Goal: Information Seeking & Learning: Learn about a topic

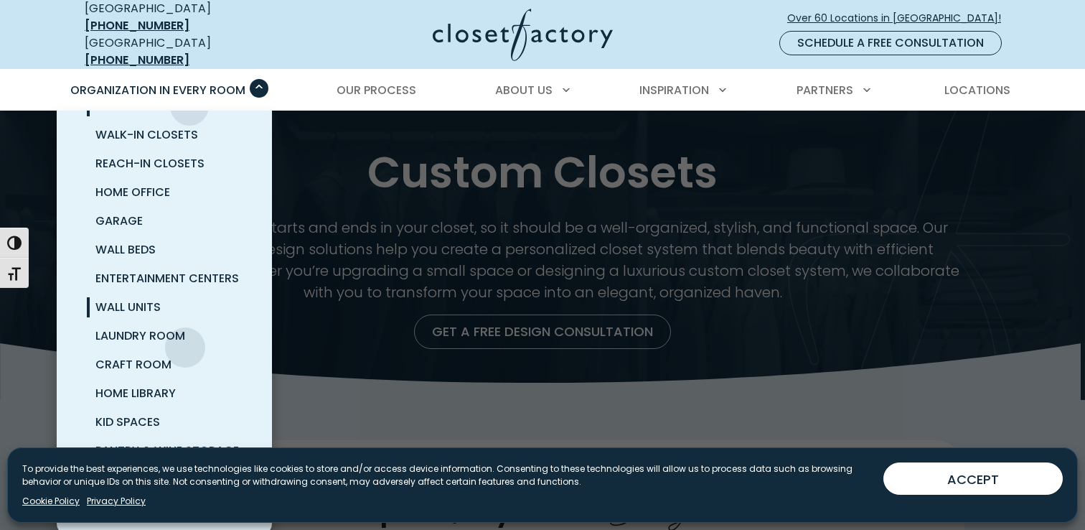
scroll to position [41, 0]
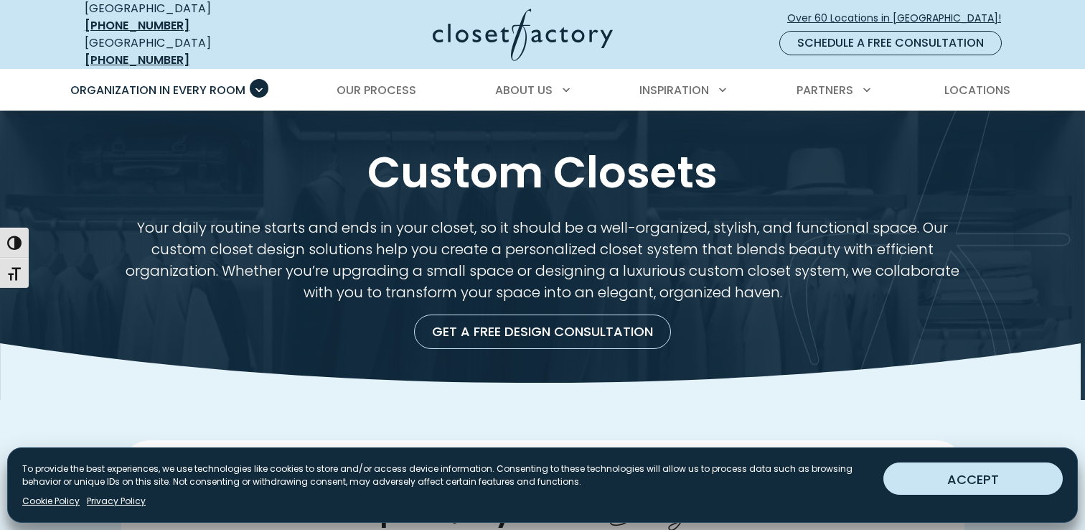
click at [964, 475] on button "ACCEPT" at bounding box center [972, 478] width 179 height 32
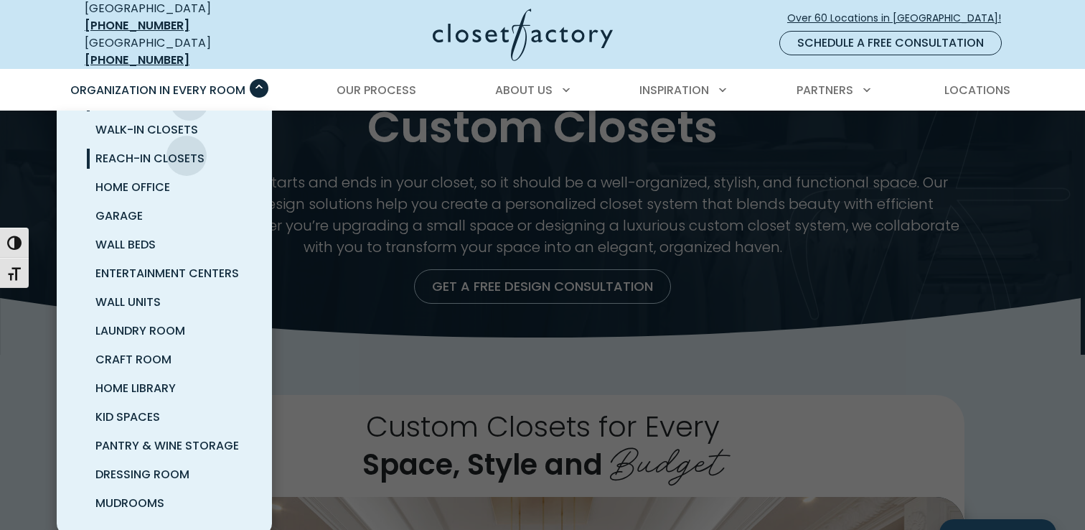
scroll to position [0, 0]
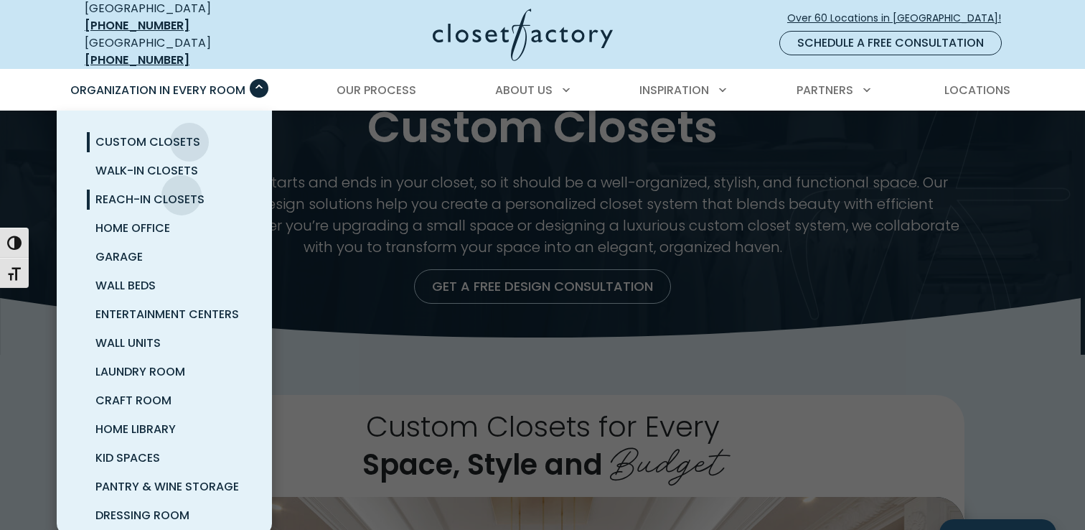
click at [182, 191] on span "Reach-In Closets" at bounding box center [149, 199] width 109 height 17
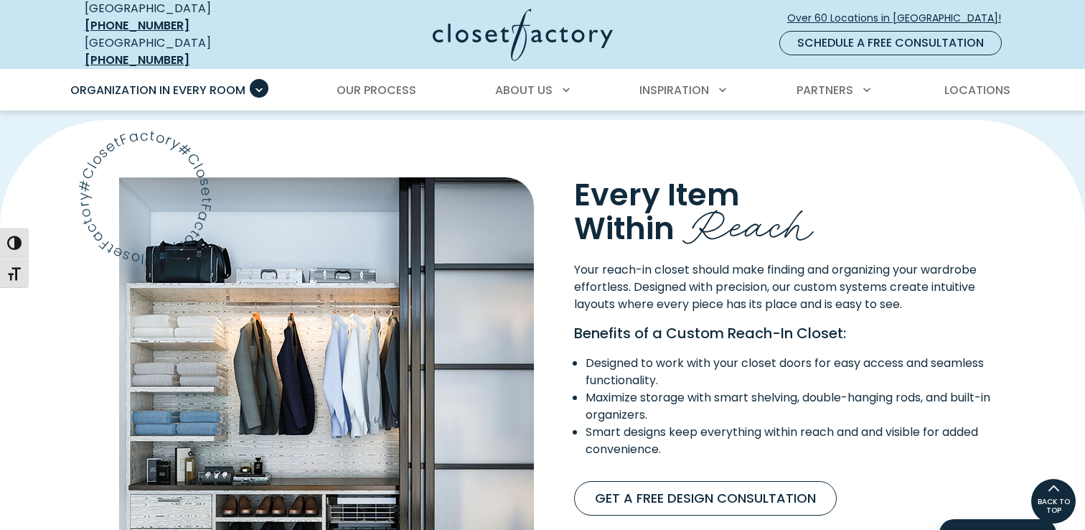
scroll to position [795, 0]
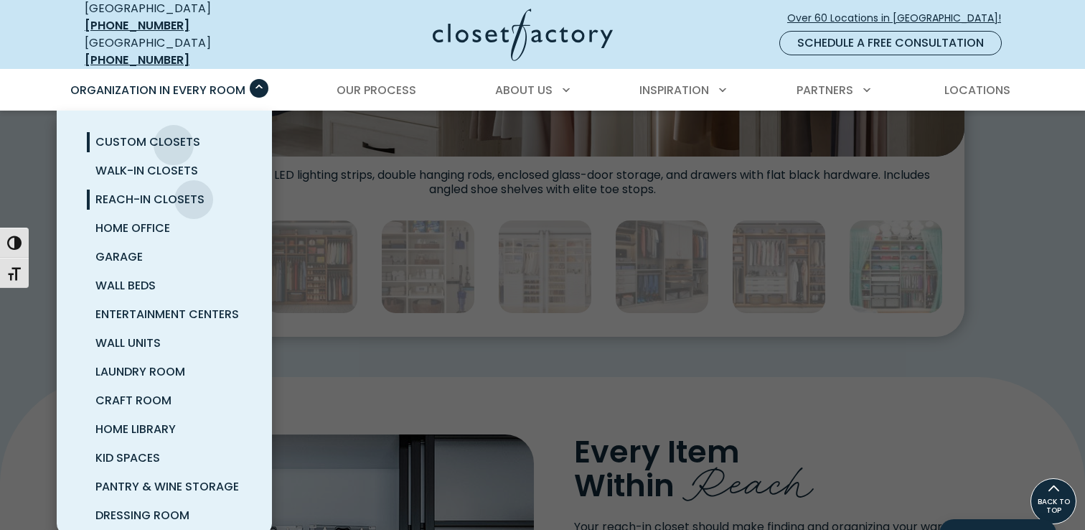
click at [174, 134] on span "Custom Closets" at bounding box center [147, 141] width 105 height 17
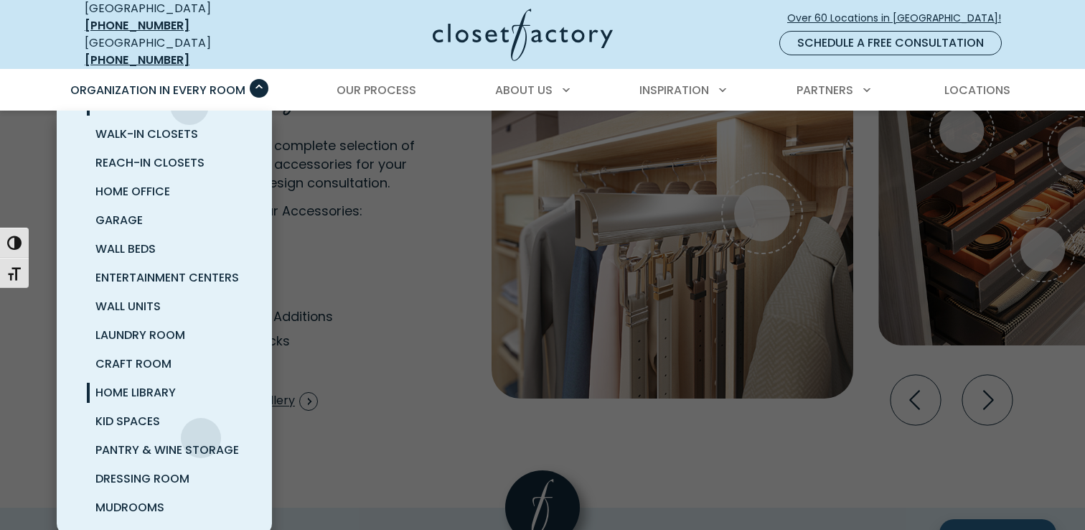
scroll to position [40, 0]
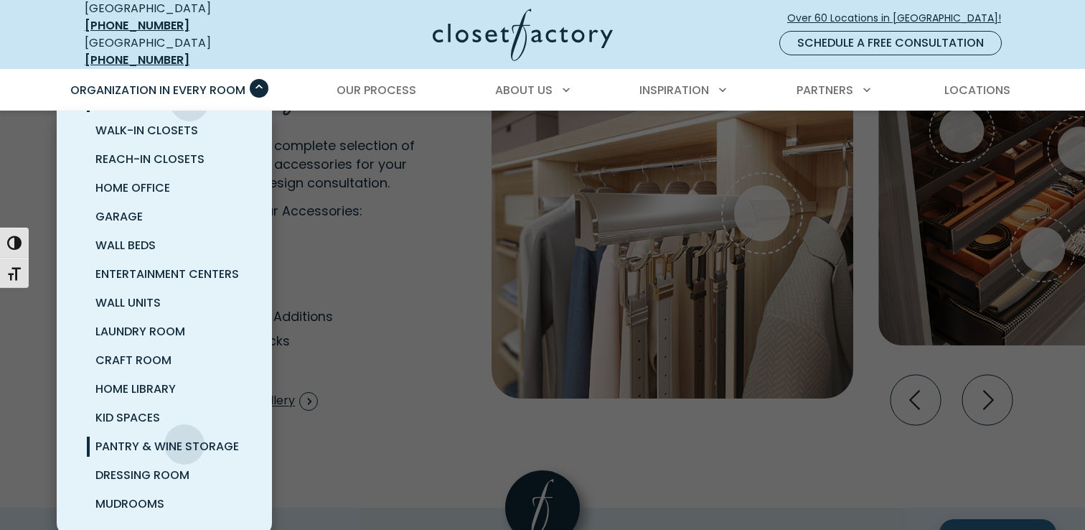
click at [184, 438] on span "Pantry & Wine Storage" at bounding box center [167, 446] width 144 height 17
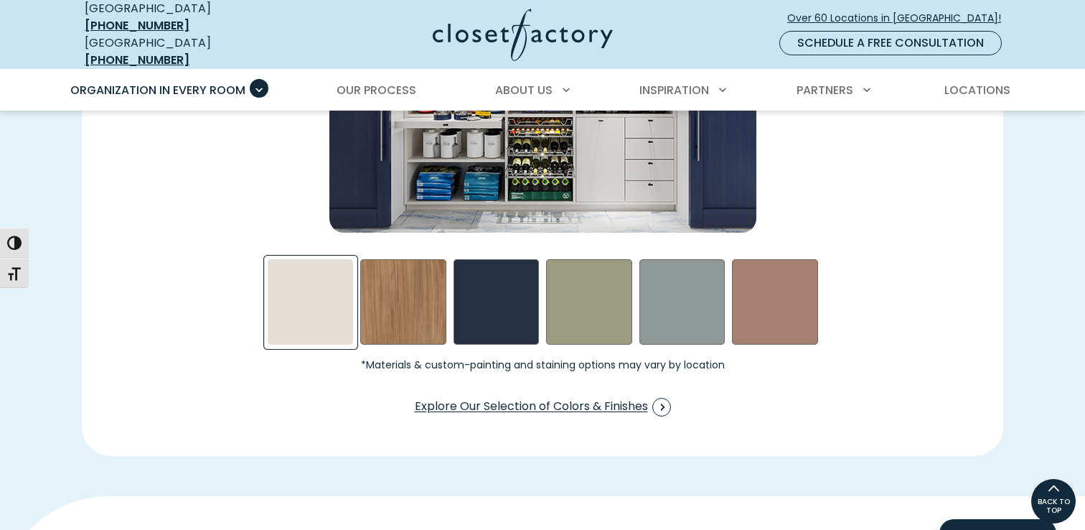
scroll to position [2253, 0]
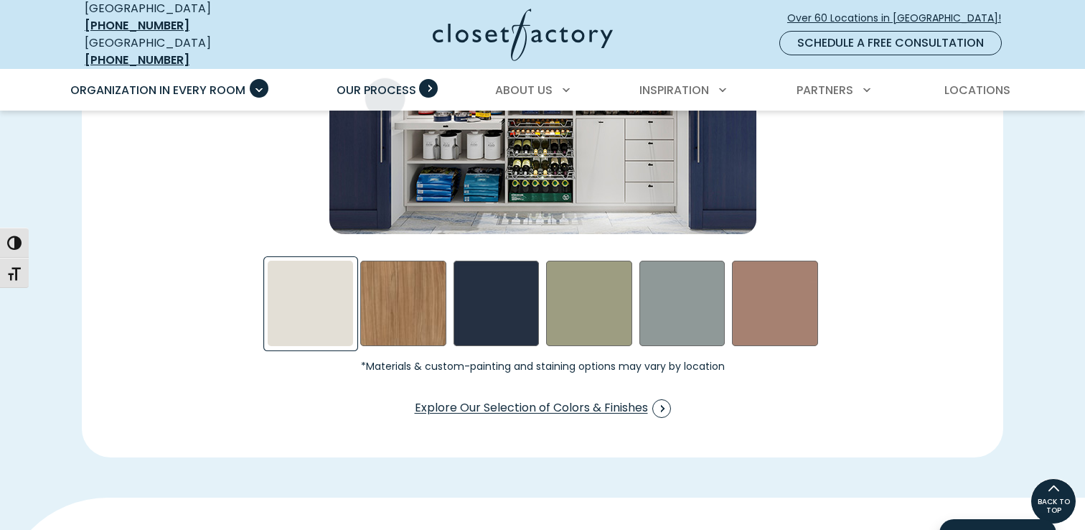
click at [389, 70] on link "Our Process" at bounding box center [376, 90] width 108 height 40
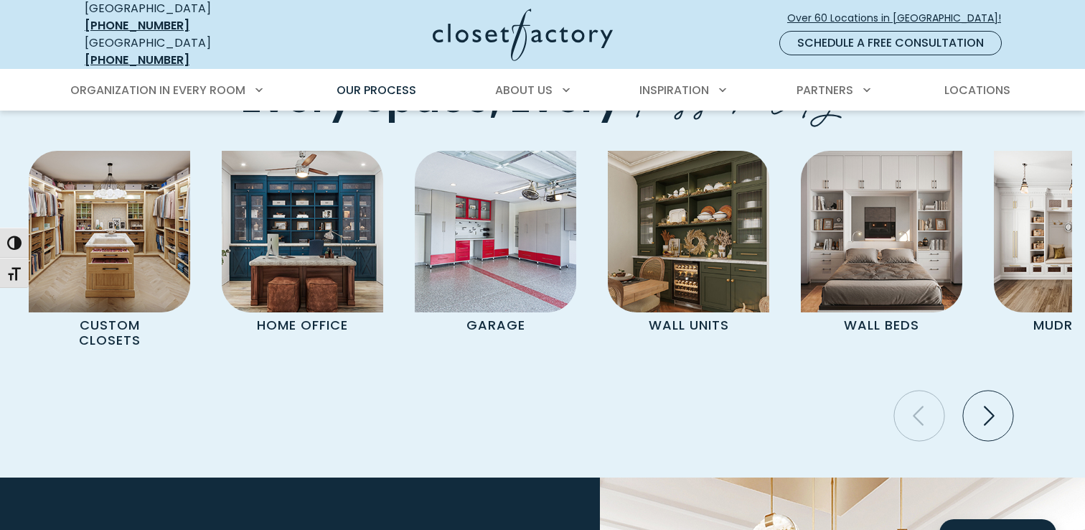
scroll to position [2949, 0]
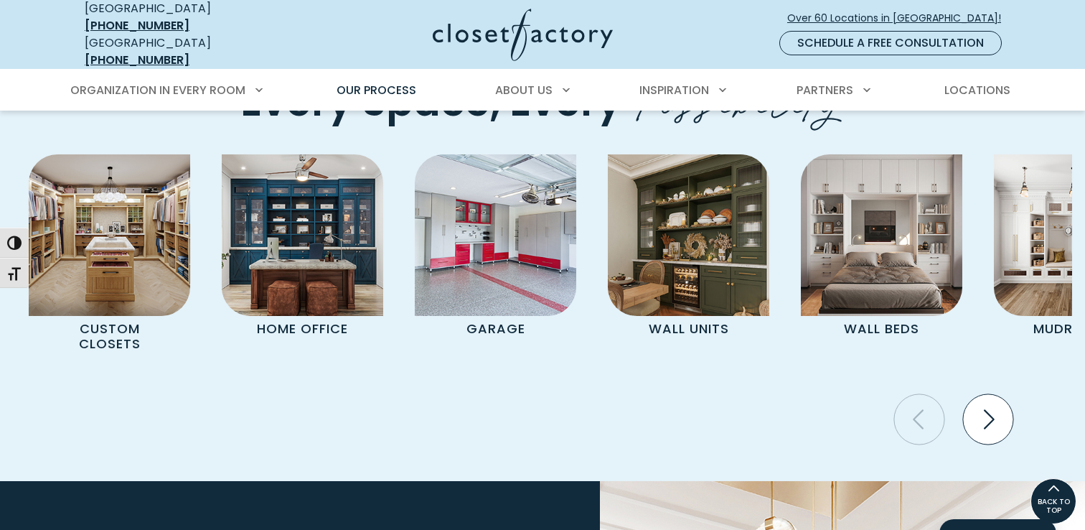
click at [1000, 394] on icon "Next slide" at bounding box center [988, 419] width 50 height 50
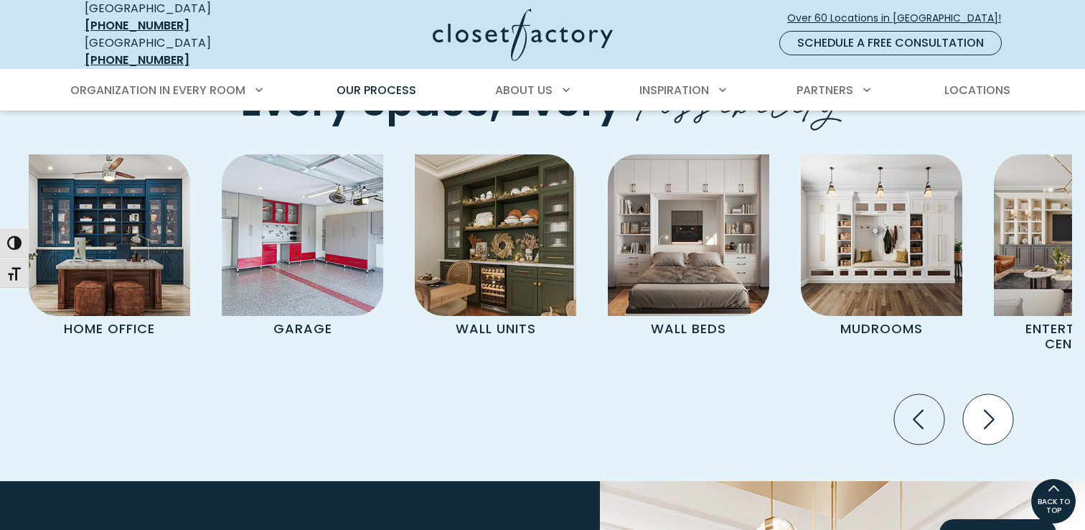
click at [979, 394] on icon "Next slide" at bounding box center [988, 419] width 50 height 50
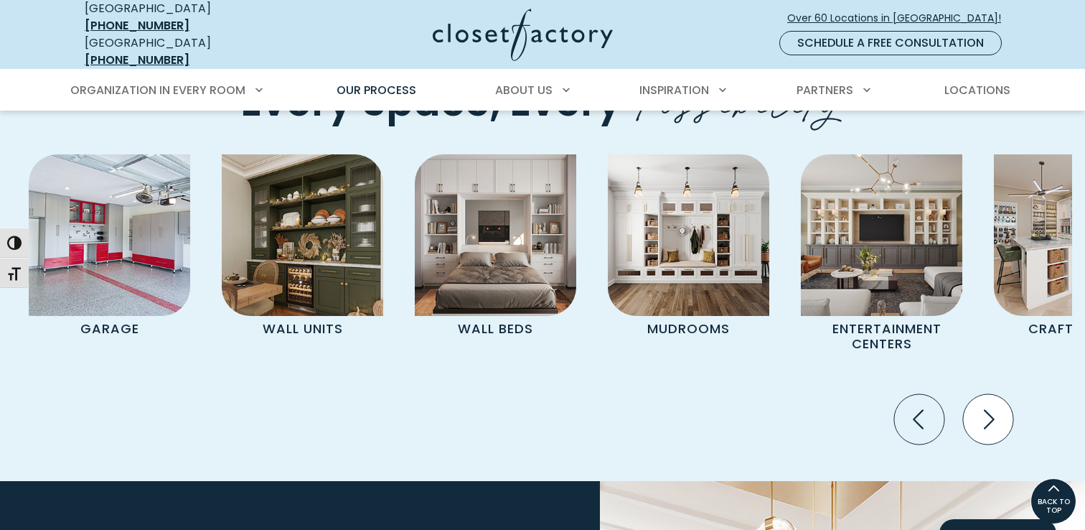
click at [995, 394] on icon "Next slide" at bounding box center [988, 419] width 50 height 50
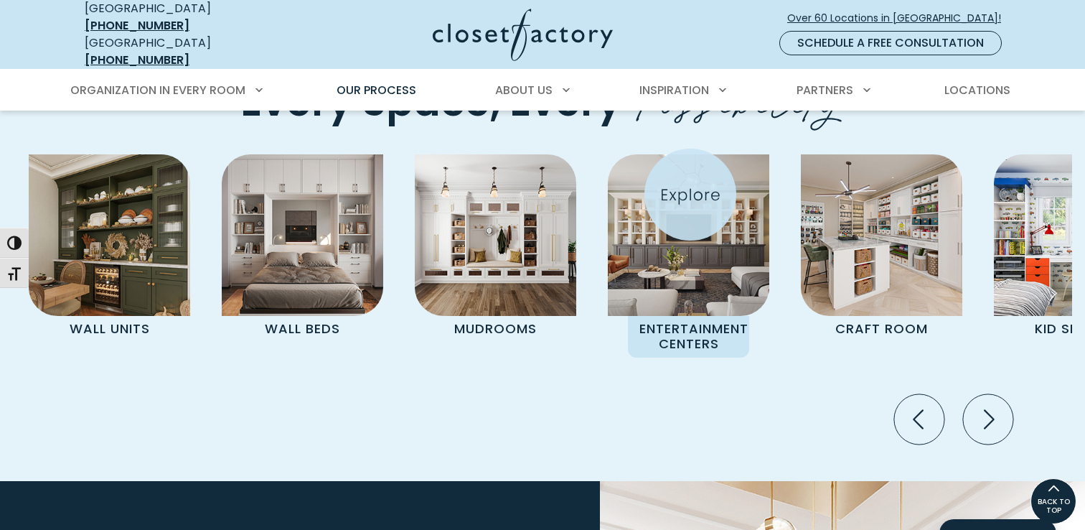
click at [690, 194] on img "Pages Gallery" at bounding box center [688, 234] width 161 height 161
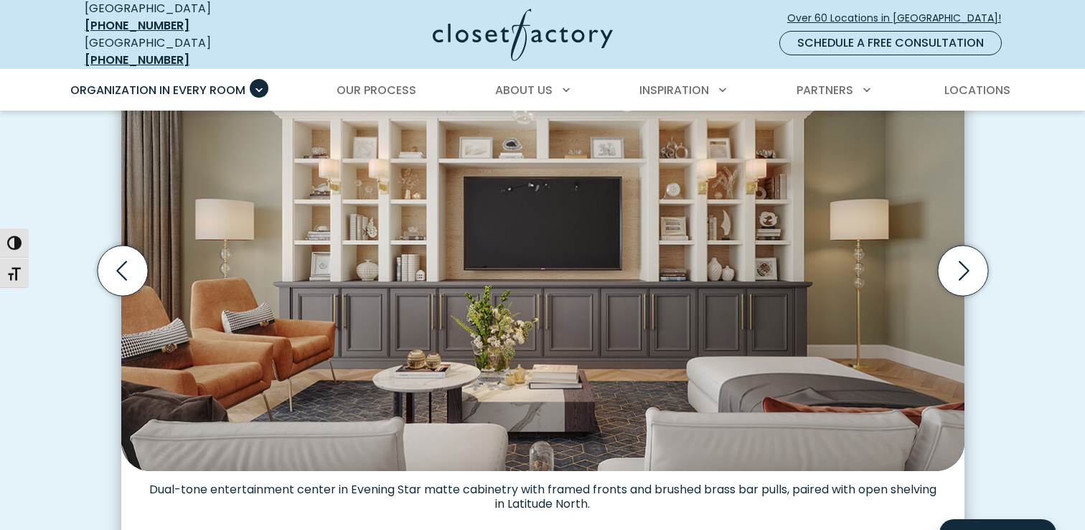
scroll to position [545, 0]
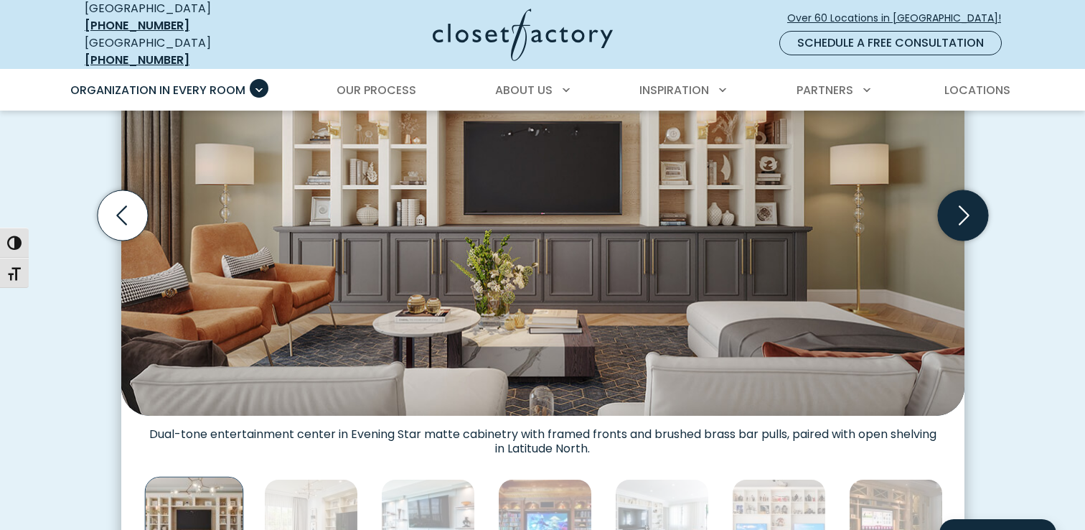
click at [967, 206] on icon "Next slide" at bounding box center [964, 215] width 11 height 19
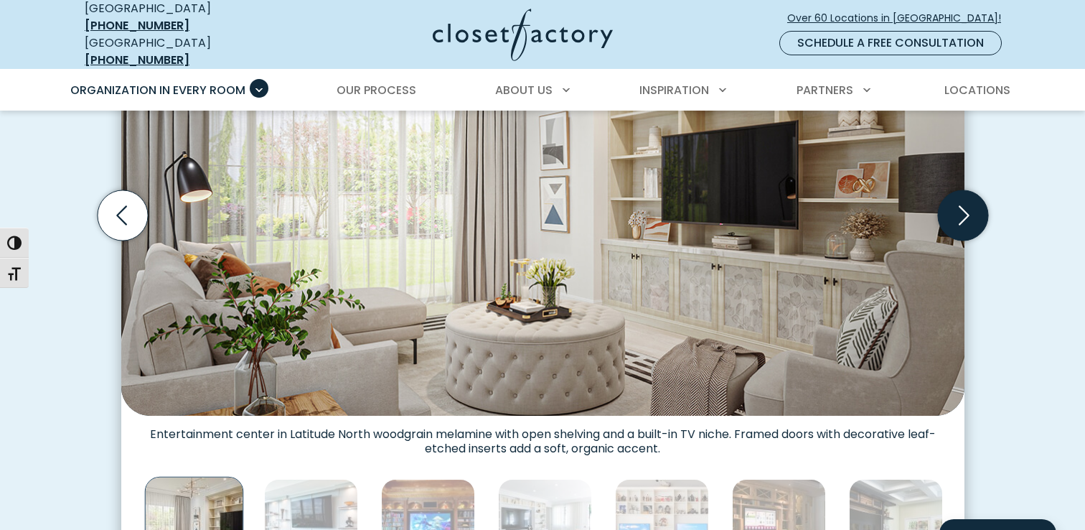
click at [967, 206] on icon "Next slide" at bounding box center [964, 215] width 11 height 19
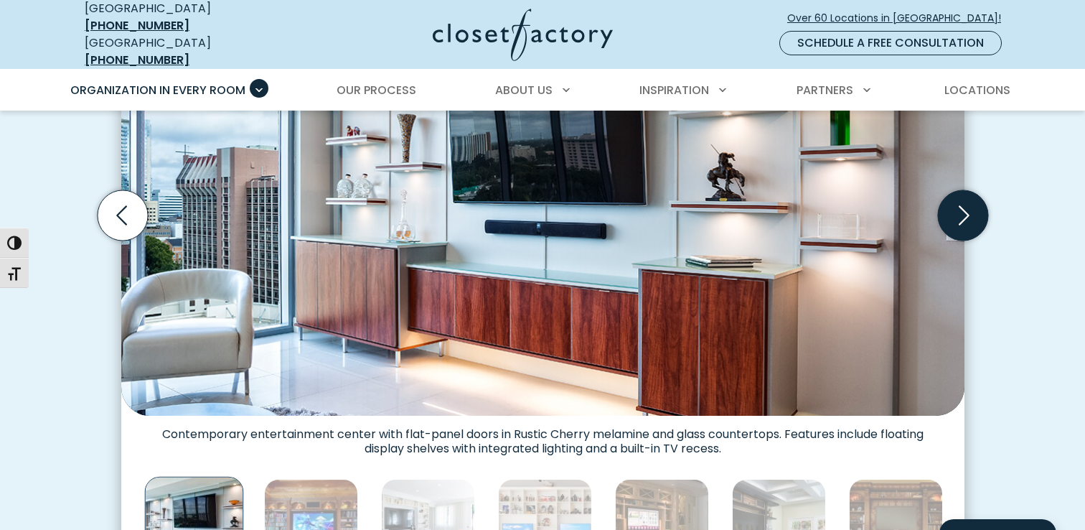
click at [967, 206] on icon "Next slide" at bounding box center [964, 215] width 11 height 19
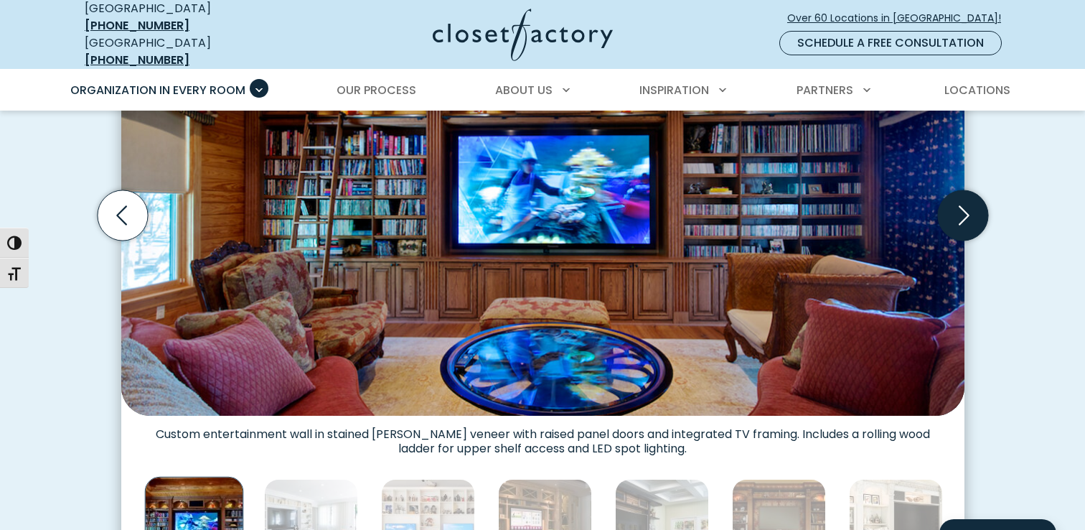
click at [967, 206] on icon "Next slide" at bounding box center [964, 215] width 11 height 19
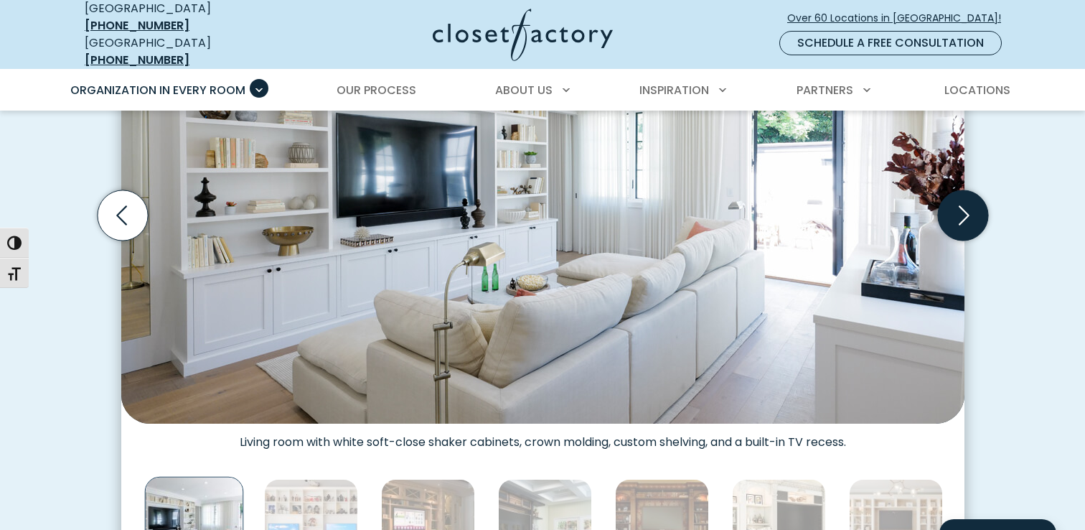
click at [967, 206] on icon "Next slide" at bounding box center [964, 215] width 11 height 19
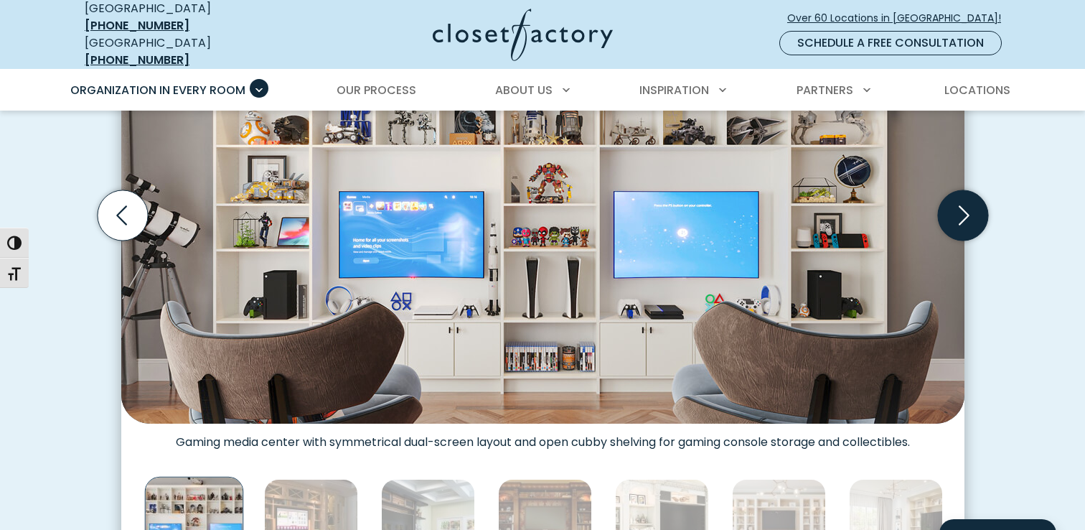
click at [967, 206] on icon "Next slide" at bounding box center [964, 215] width 11 height 19
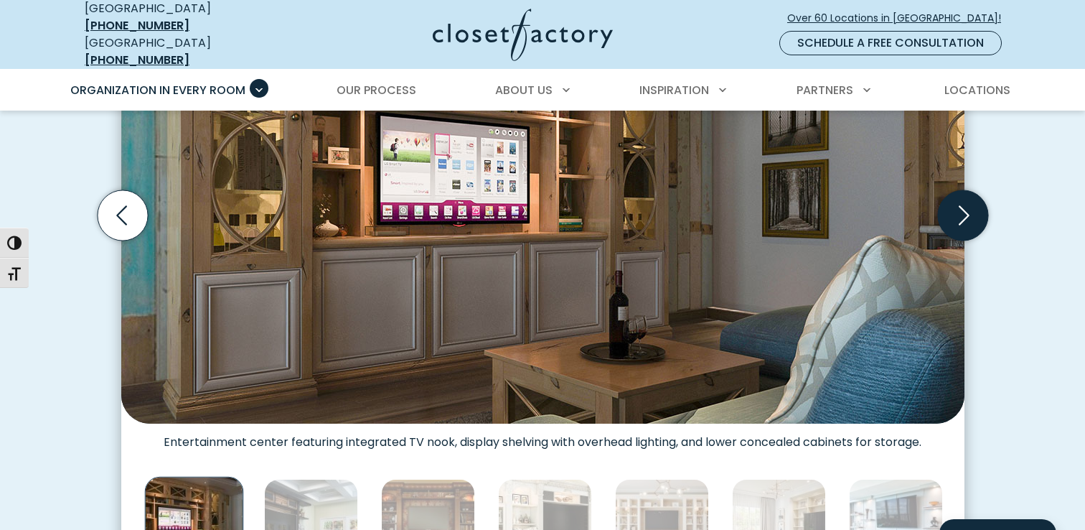
click at [967, 206] on icon "Next slide" at bounding box center [964, 215] width 11 height 19
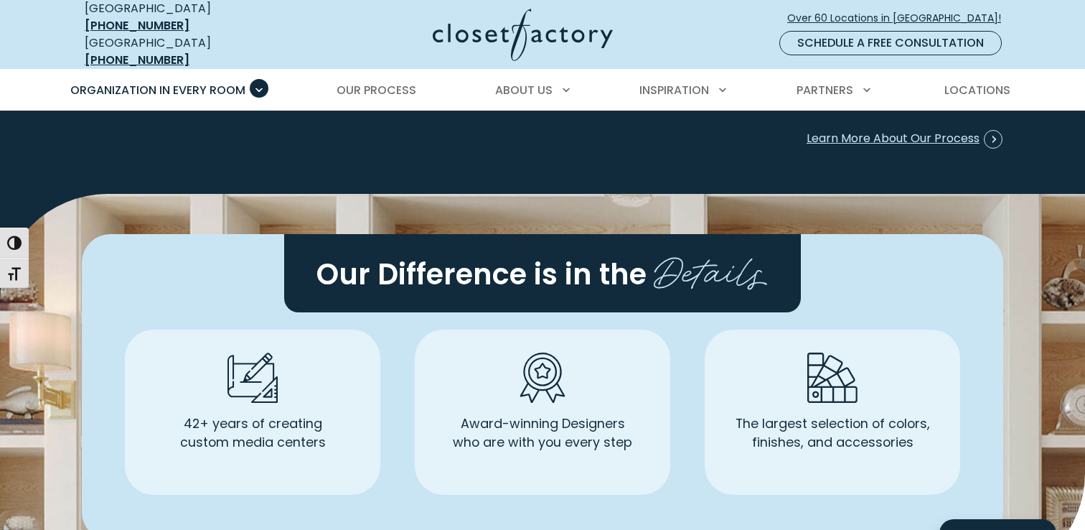
scroll to position [4062, 0]
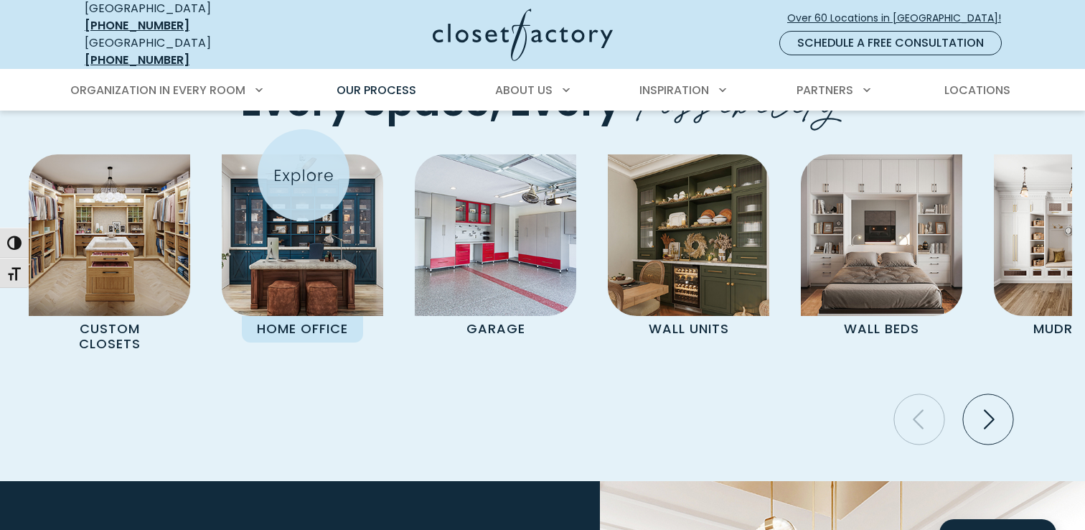
click at [304, 175] on img "Pages Gallery" at bounding box center [302, 234] width 161 height 161
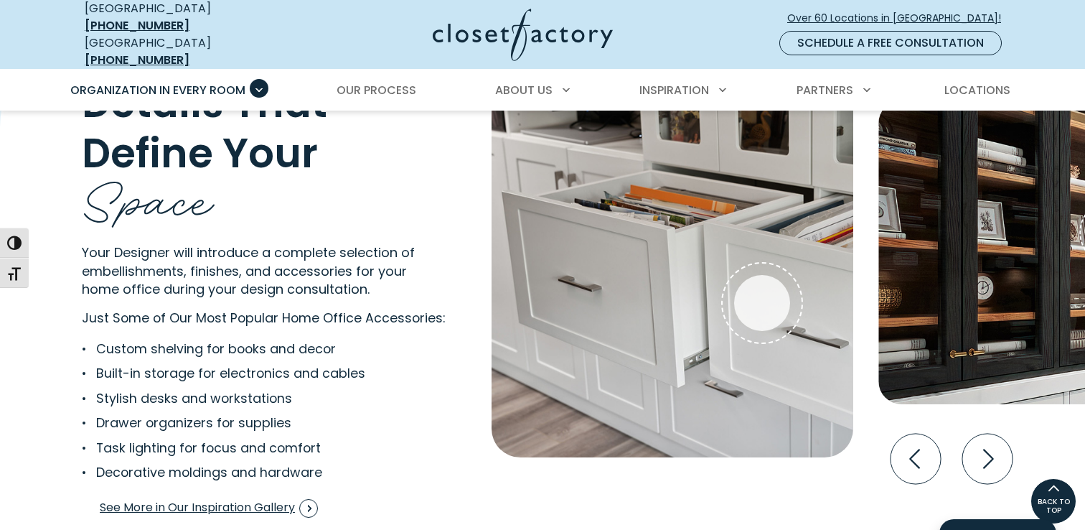
scroll to position [2756, 0]
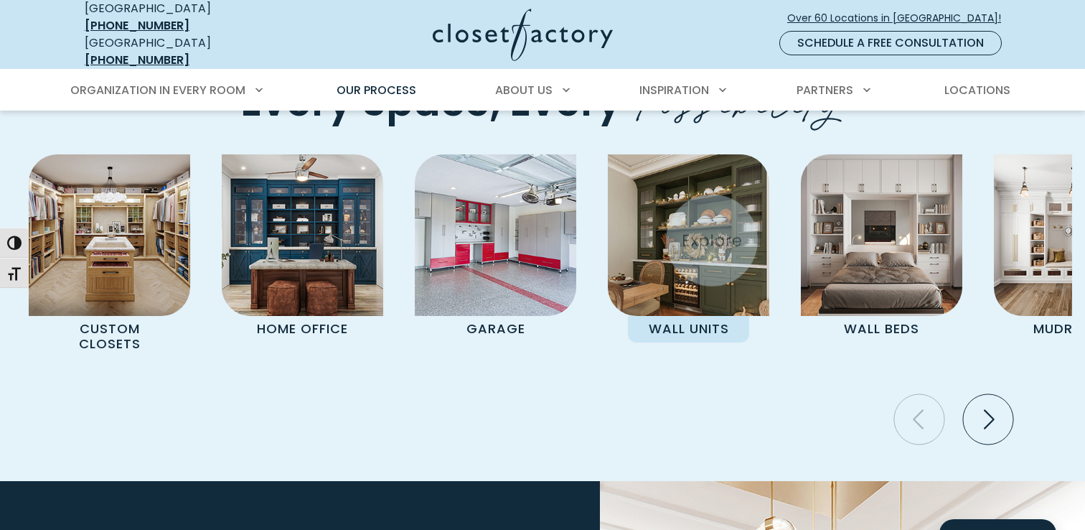
click at [706, 196] on img "Pages Gallery" at bounding box center [688, 234] width 161 height 161
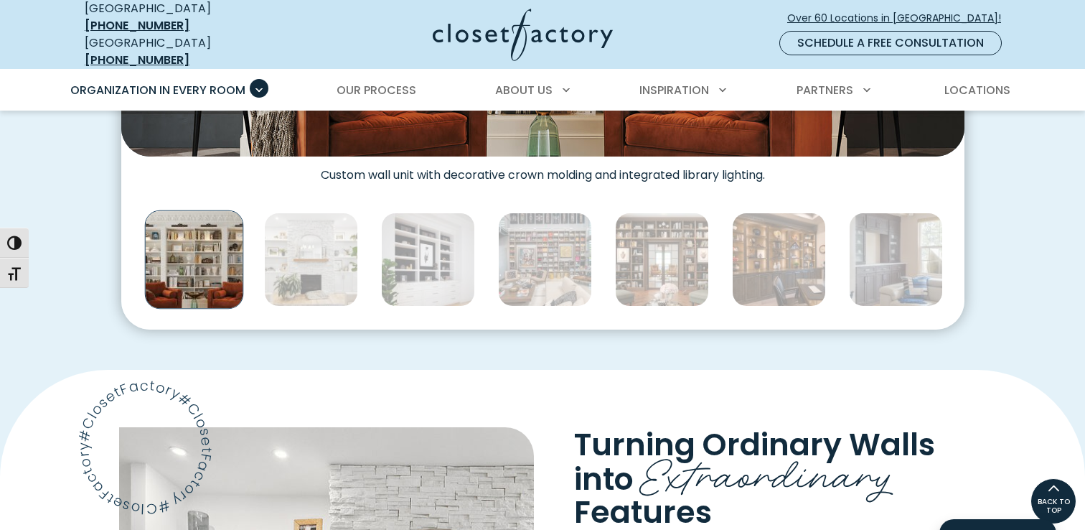
scroll to position [573, 0]
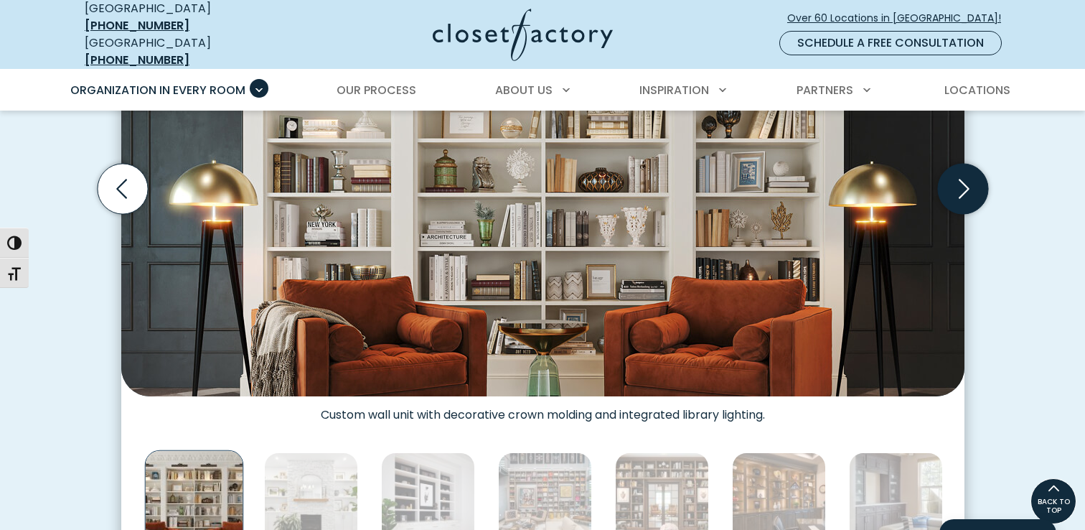
click at [962, 184] on icon "Next slide" at bounding box center [962, 189] width 50 height 50
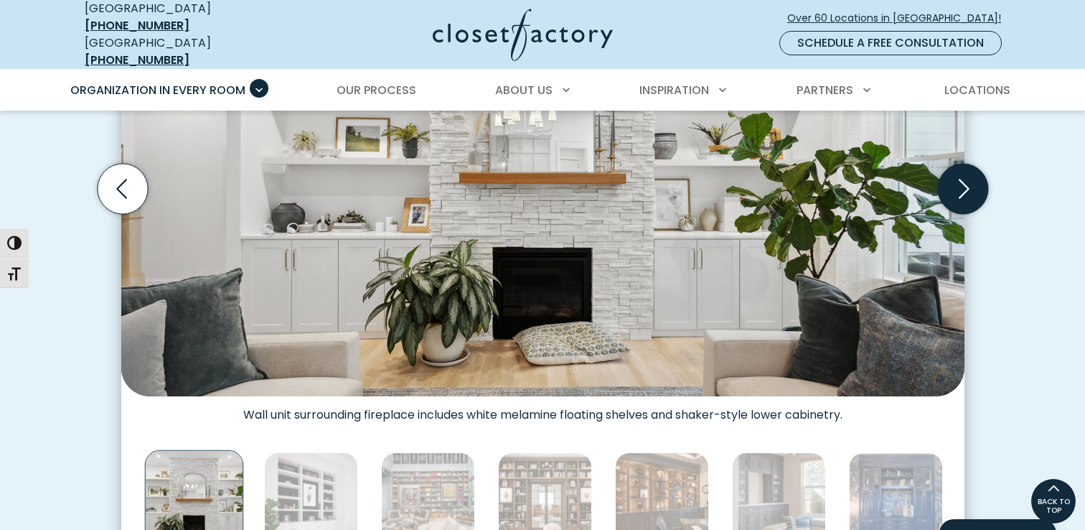
click at [962, 184] on icon "Next slide" at bounding box center [962, 189] width 50 height 50
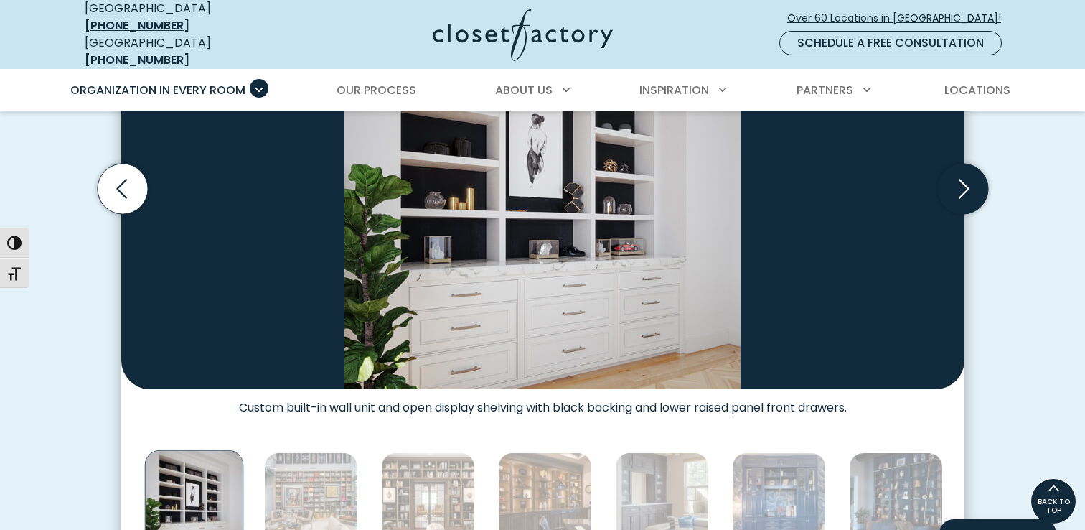
click at [962, 184] on icon "Next slide" at bounding box center [962, 189] width 50 height 50
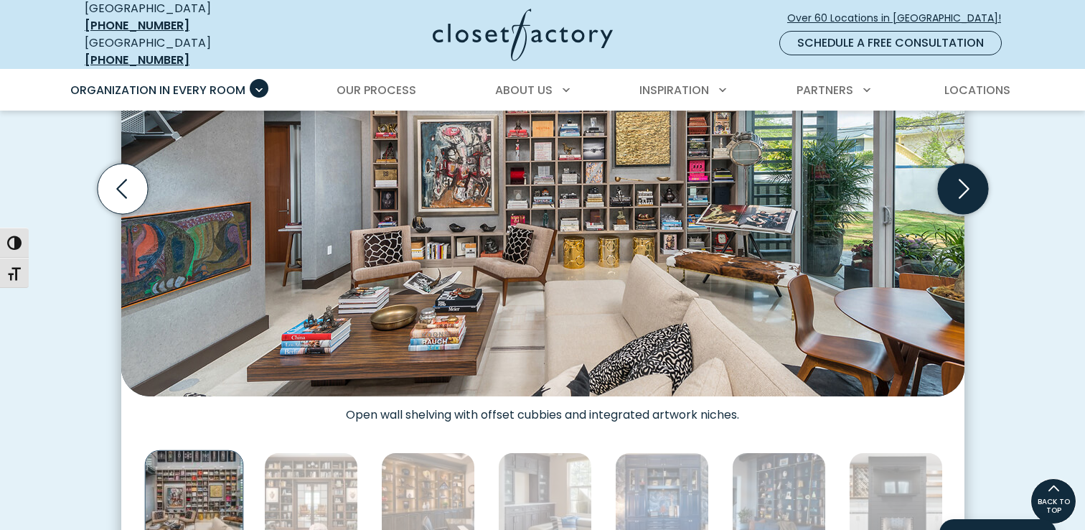
click at [962, 184] on icon "Next slide" at bounding box center [962, 189] width 50 height 50
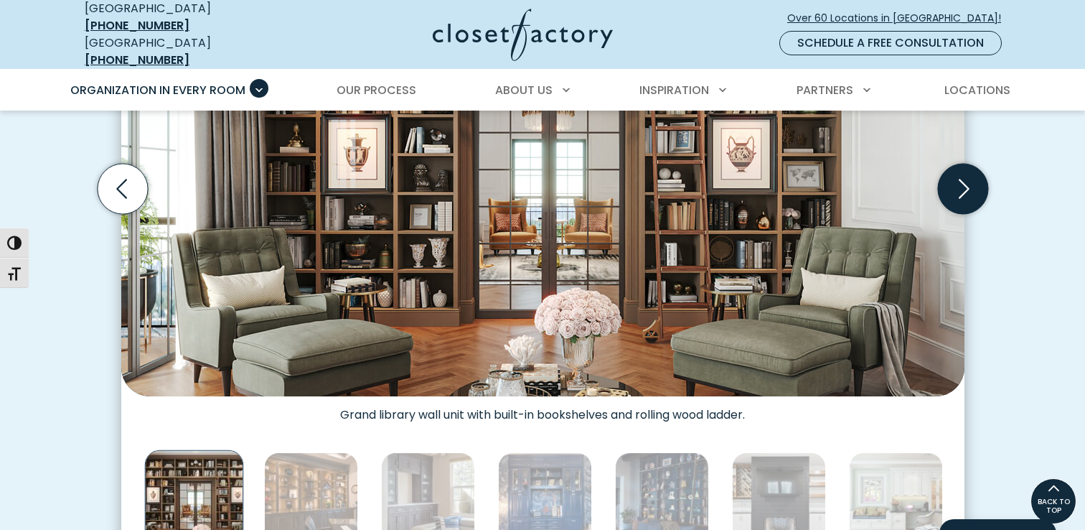
click at [962, 184] on icon "Next slide" at bounding box center [962, 189] width 50 height 50
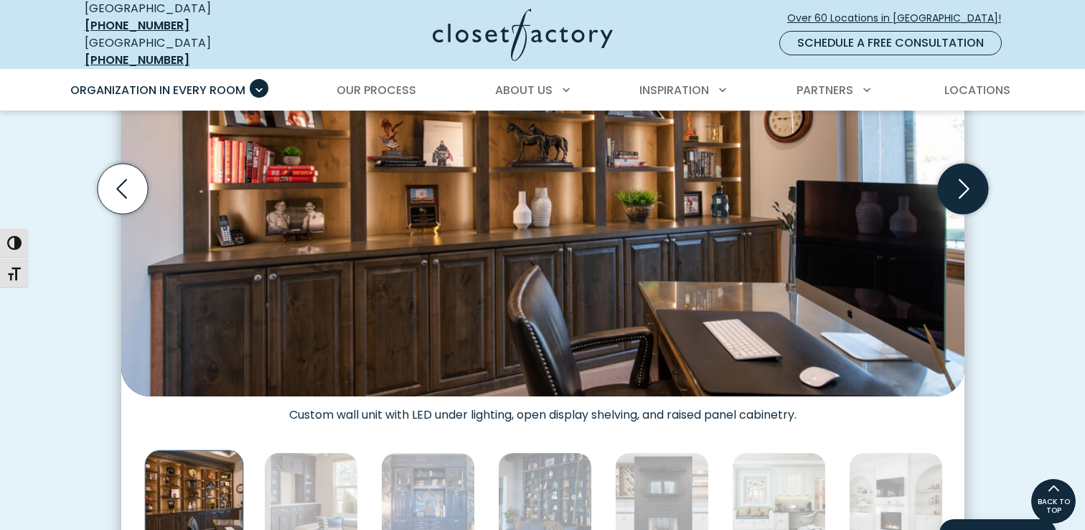
click at [962, 184] on icon "Next slide" at bounding box center [962, 189] width 50 height 50
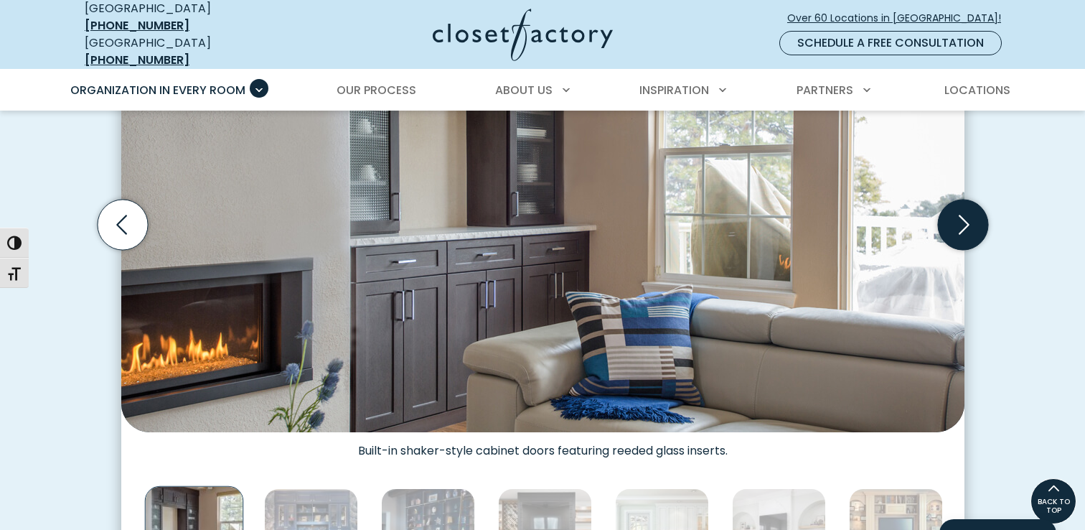
scroll to position [514, 0]
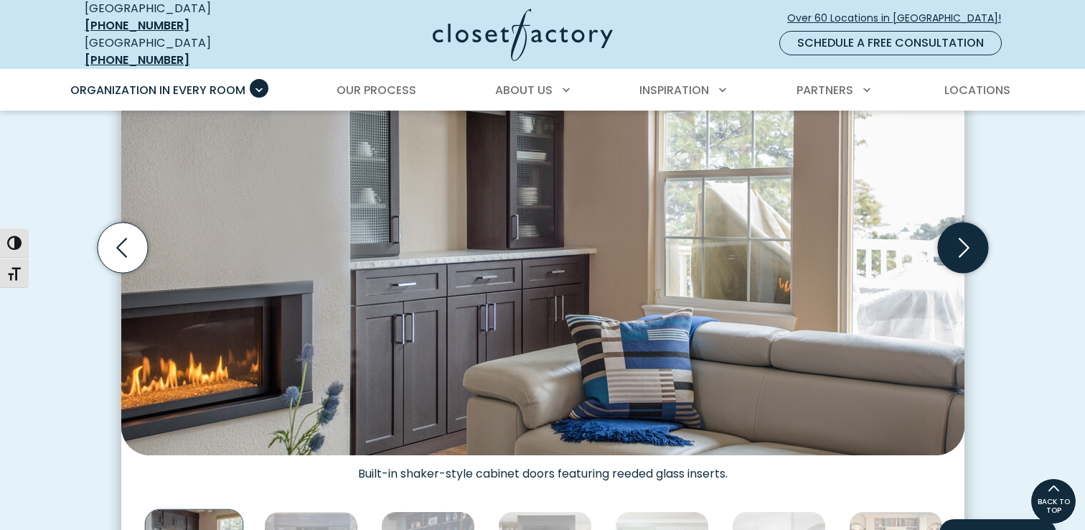
click at [958, 222] on icon "Next slide" at bounding box center [962, 247] width 50 height 50
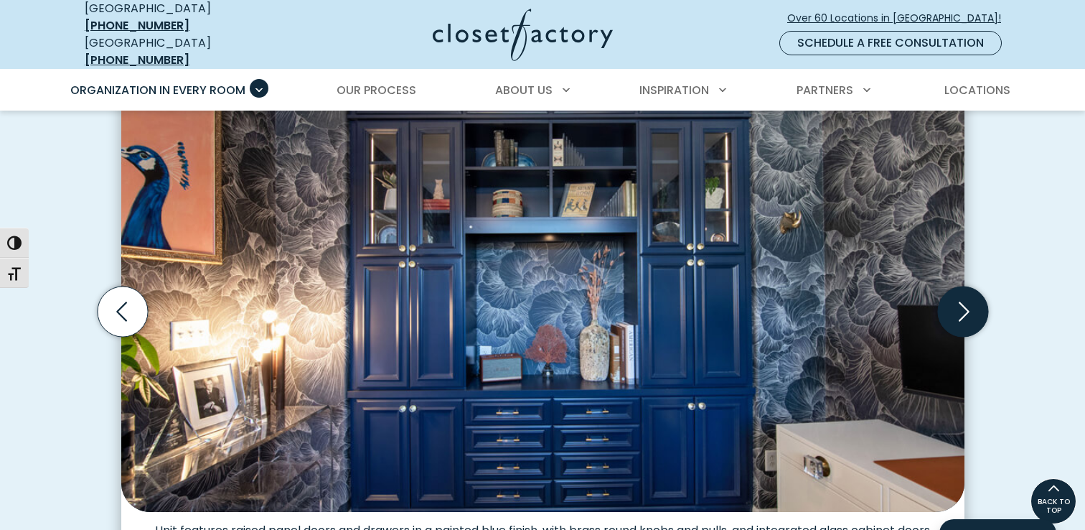
scroll to position [449, 0]
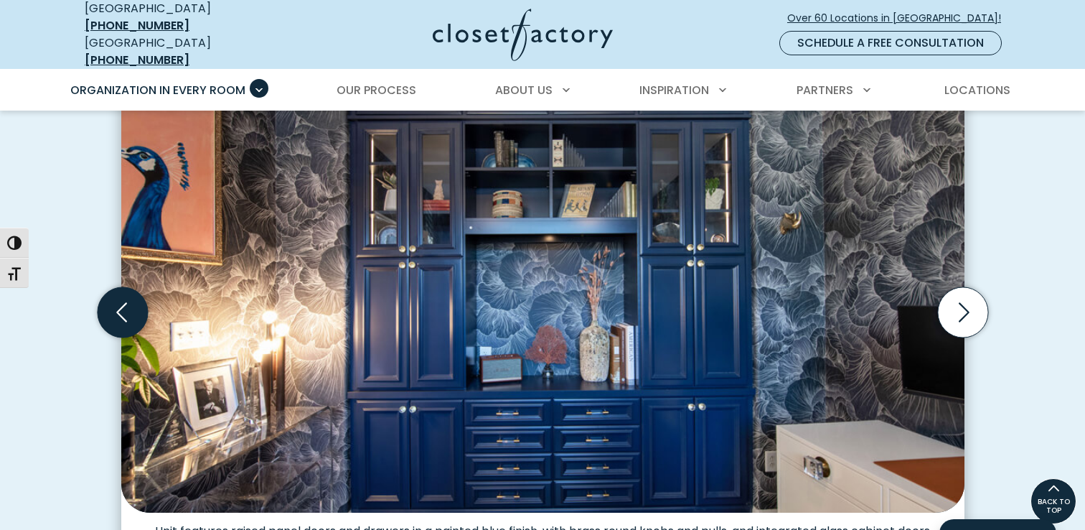
click at [118, 296] on icon "Previous slide" at bounding box center [122, 312] width 50 height 50
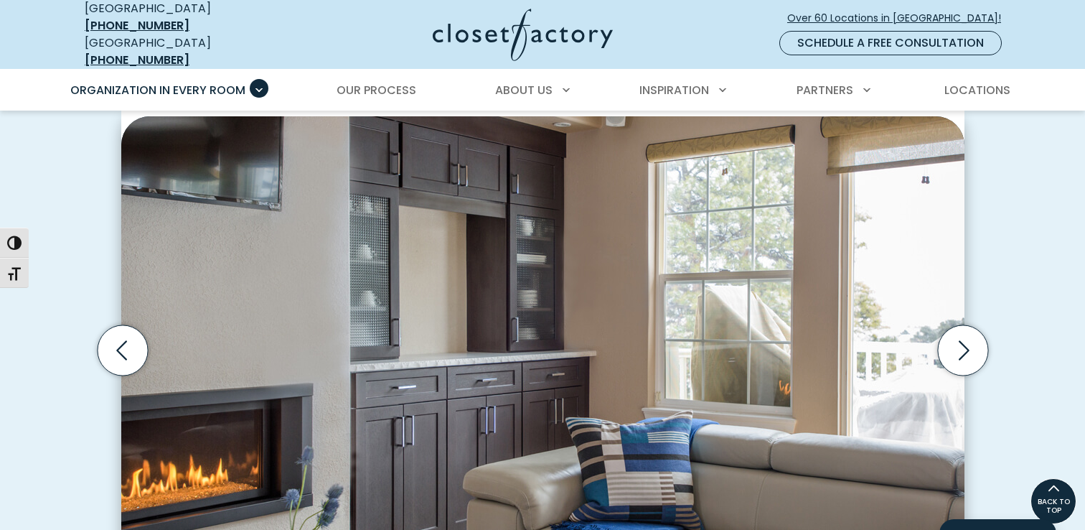
scroll to position [405, 0]
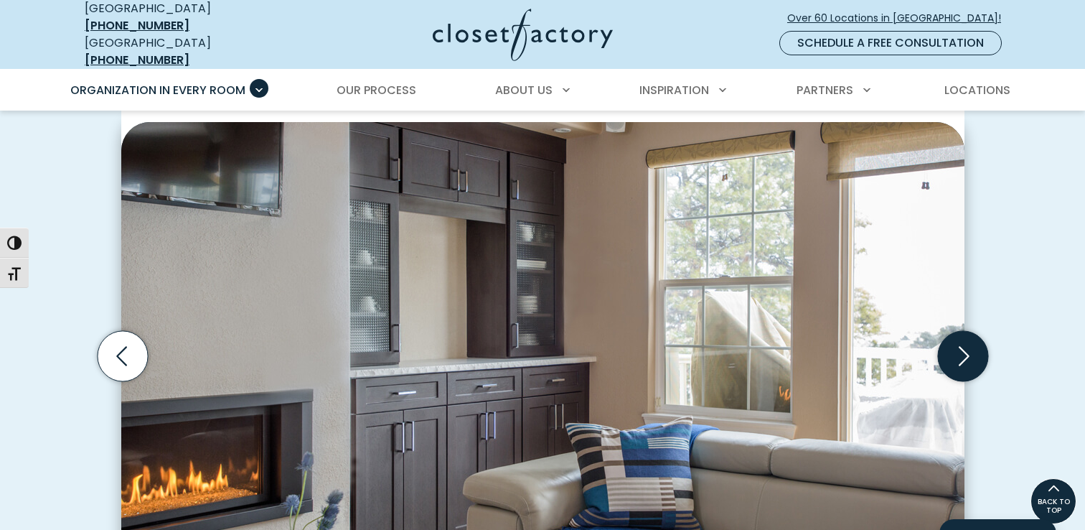
click at [947, 338] on icon "Next slide" at bounding box center [962, 356] width 50 height 50
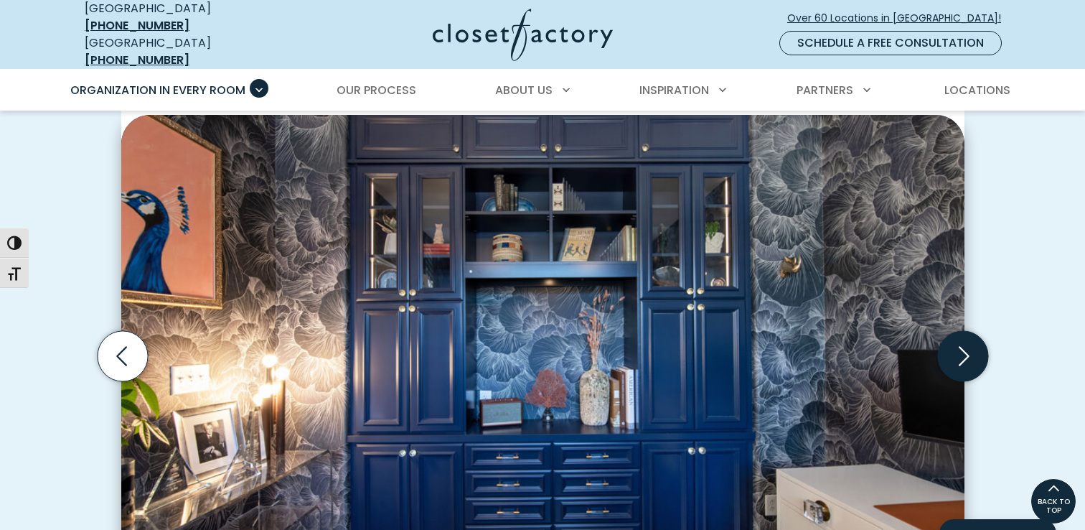
click at [947, 338] on icon "Next slide" at bounding box center [962, 356] width 50 height 50
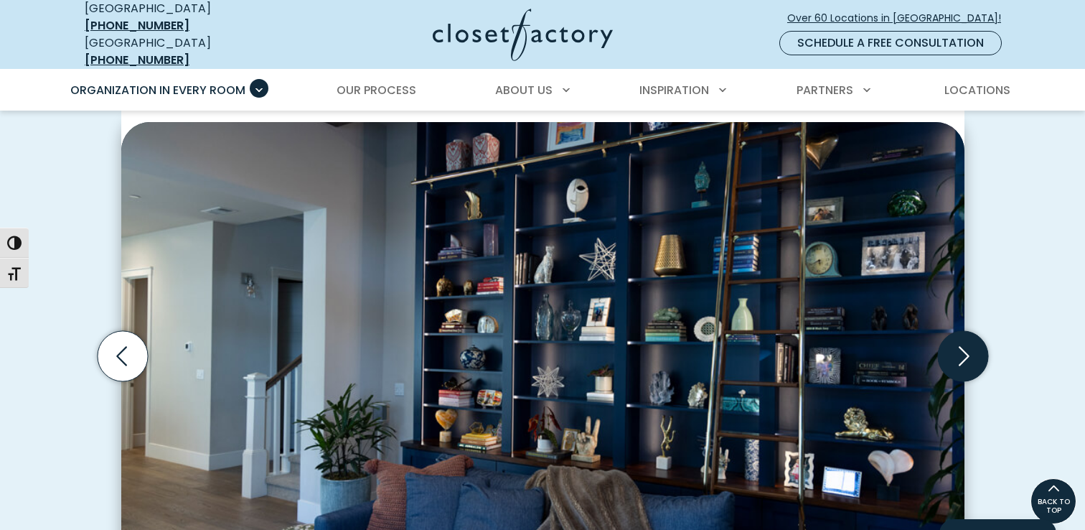
click at [947, 338] on icon "Next slide" at bounding box center [962, 356] width 50 height 50
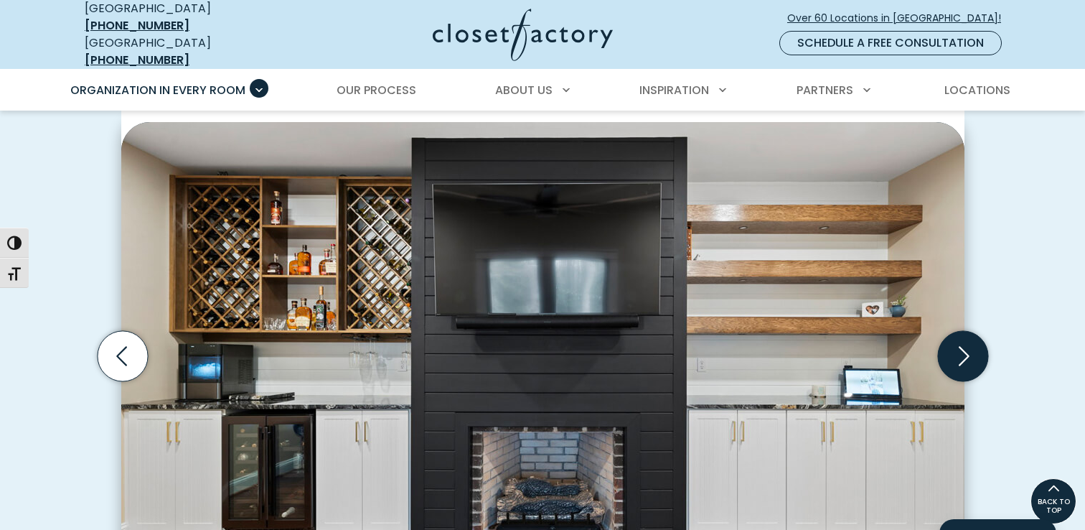
click at [947, 338] on icon "Next slide" at bounding box center [962, 356] width 50 height 50
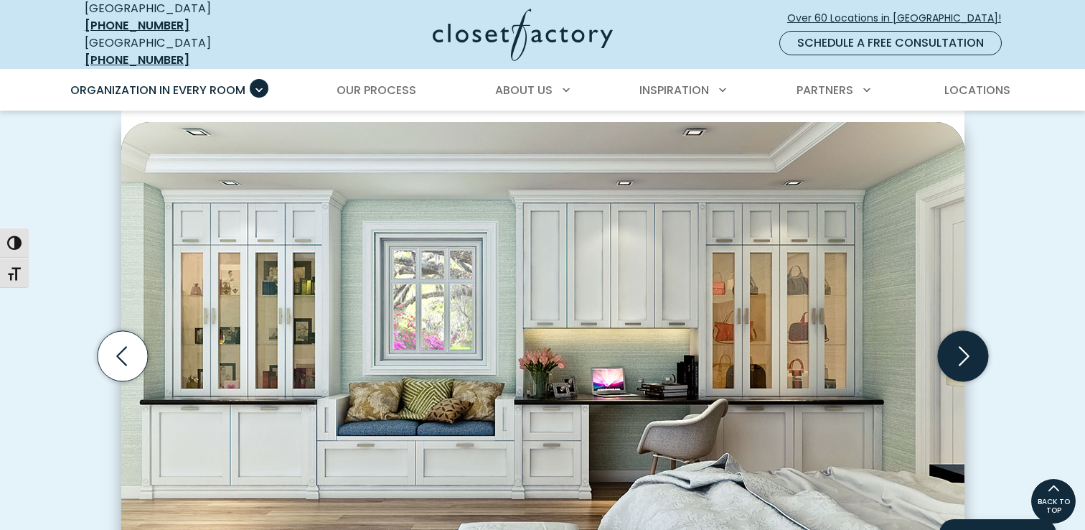
click at [947, 338] on icon "Next slide" at bounding box center [962, 356] width 50 height 50
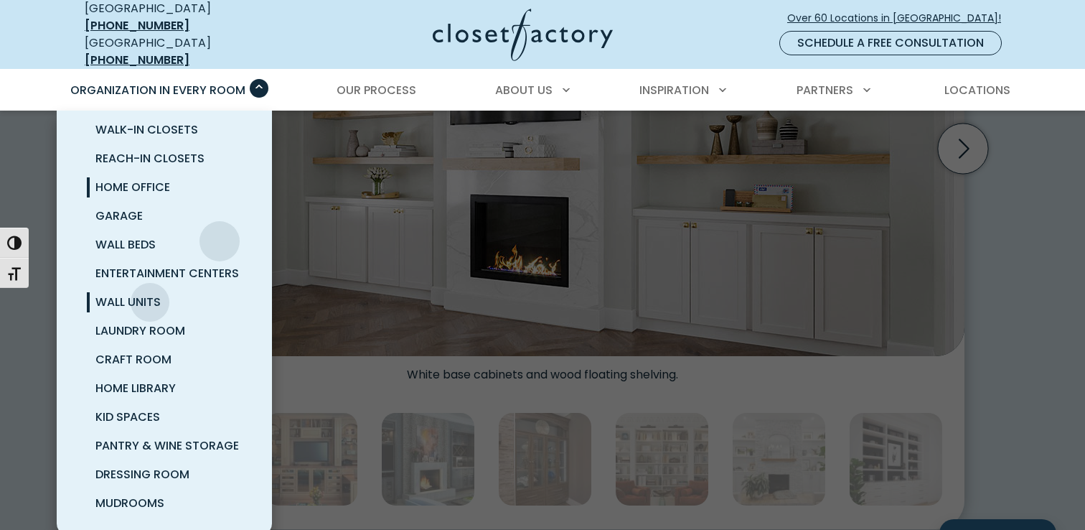
scroll to position [0, 0]
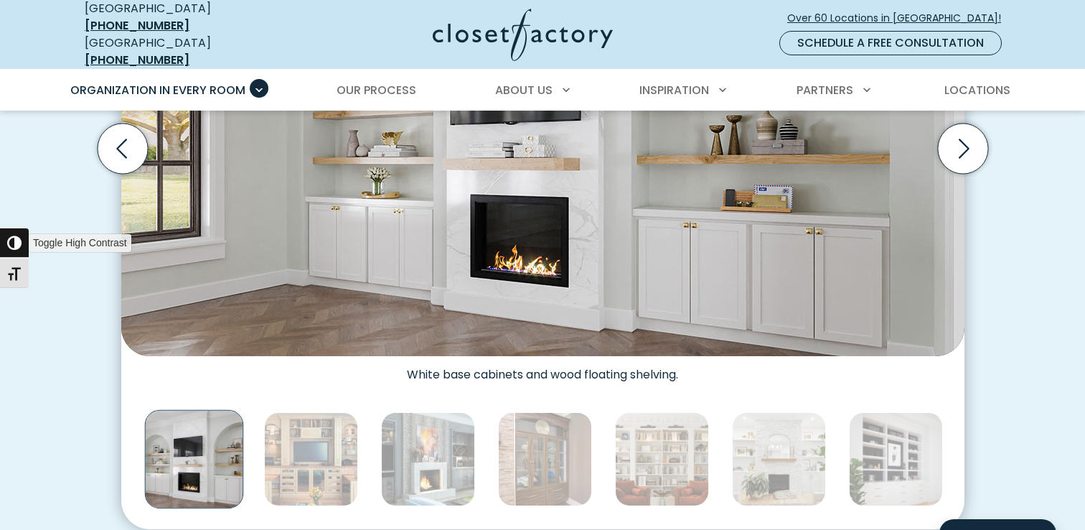
click at [8, 248] on span "button" at bounding box center [14, 242] width 14 height 14
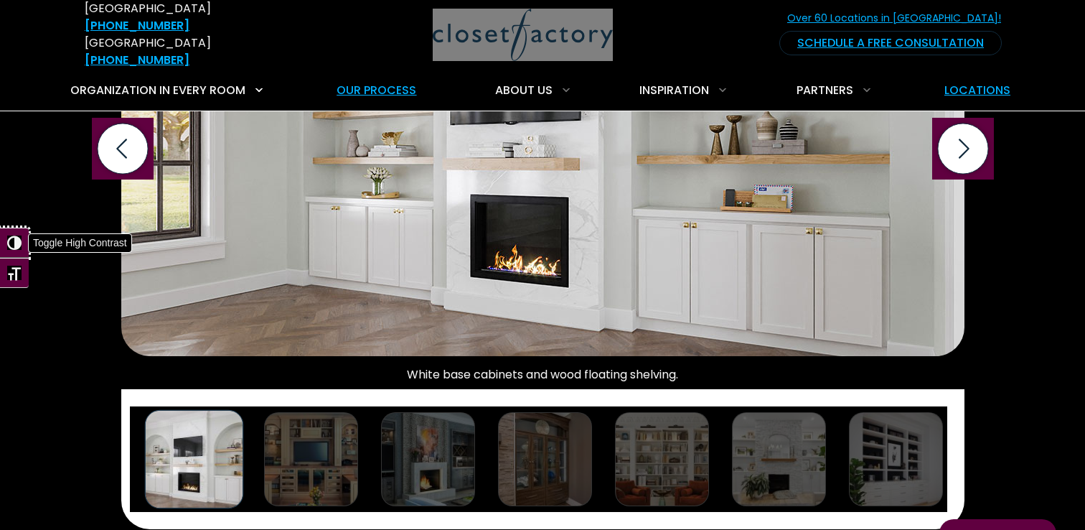
click at [8, 248] on span "button" at bounding box center [14, 242] width 14 height 14
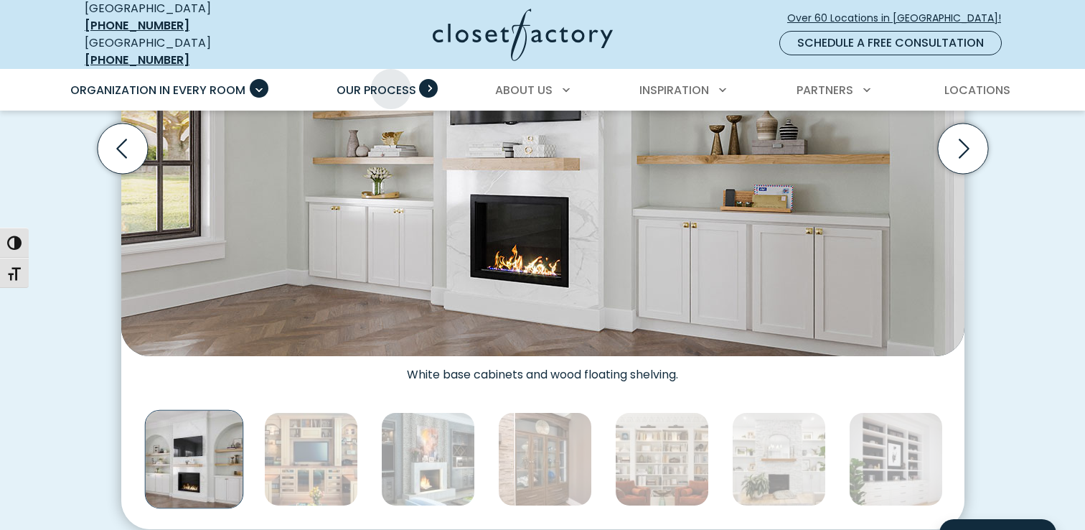
click at [391, 82] on span "Our Process" at bounding box center [377, 90] width 80 height 17
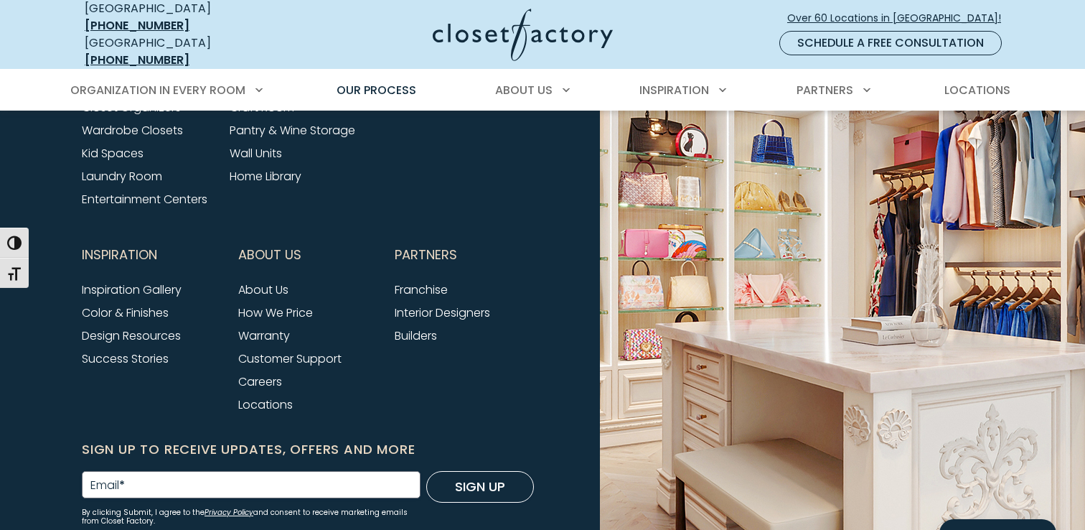
scroll to position [3544, 0]
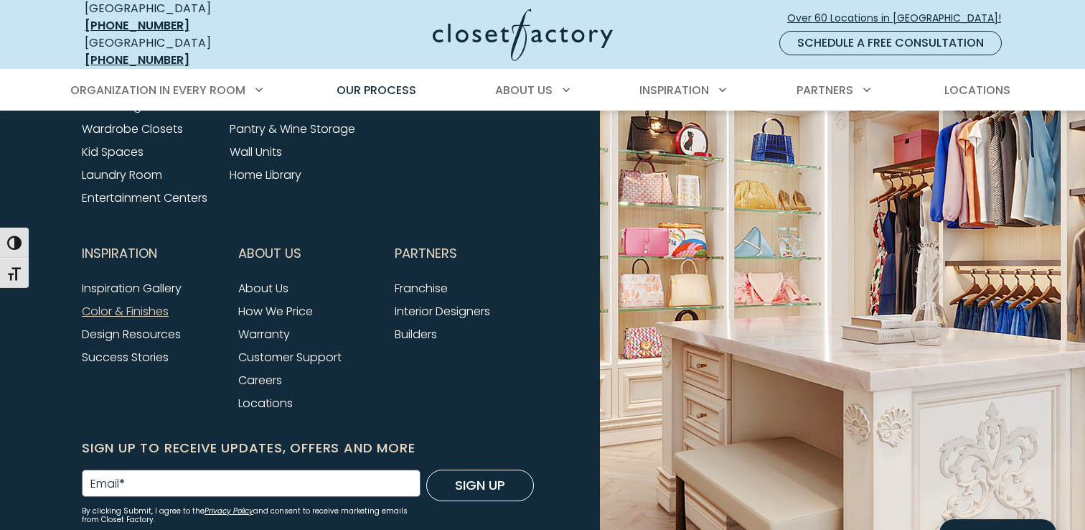
click at [109, 303] on link "Color & Finishes" at bounding box center [125, 311] width 87 height 17
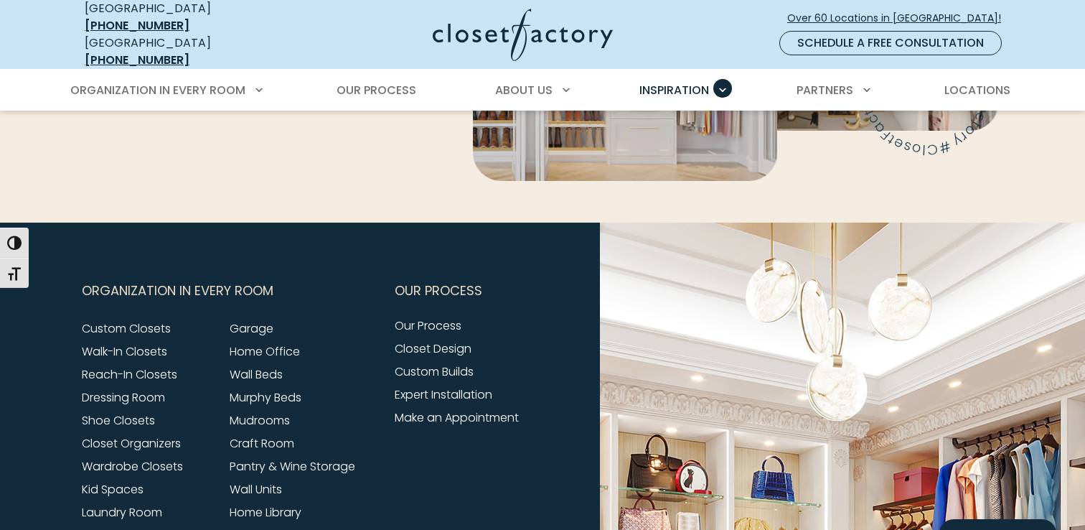
scroll to position [4442, 0]
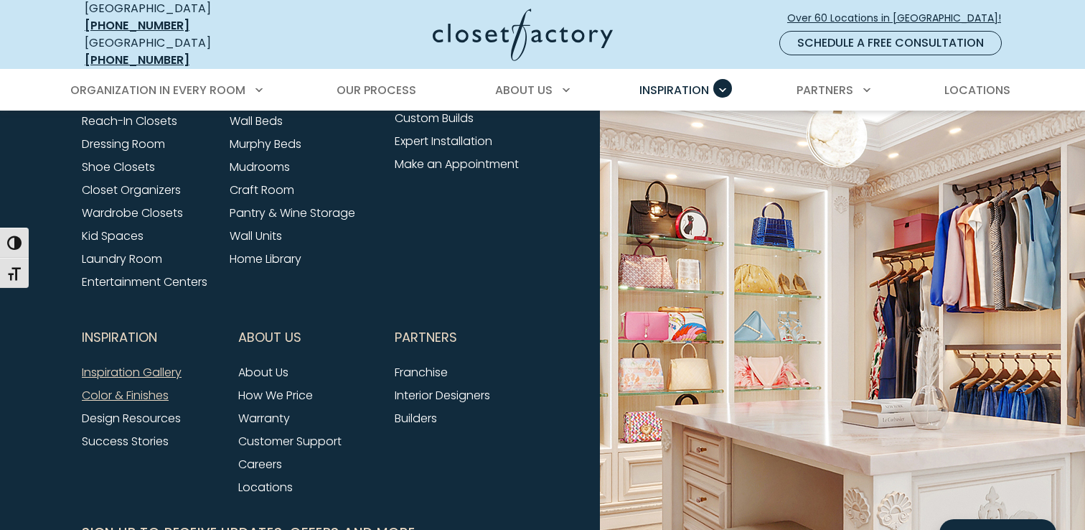
click at [148, 364] on link "Inspiration Gallery" at bounding box center [132, 372] width 100 height 17
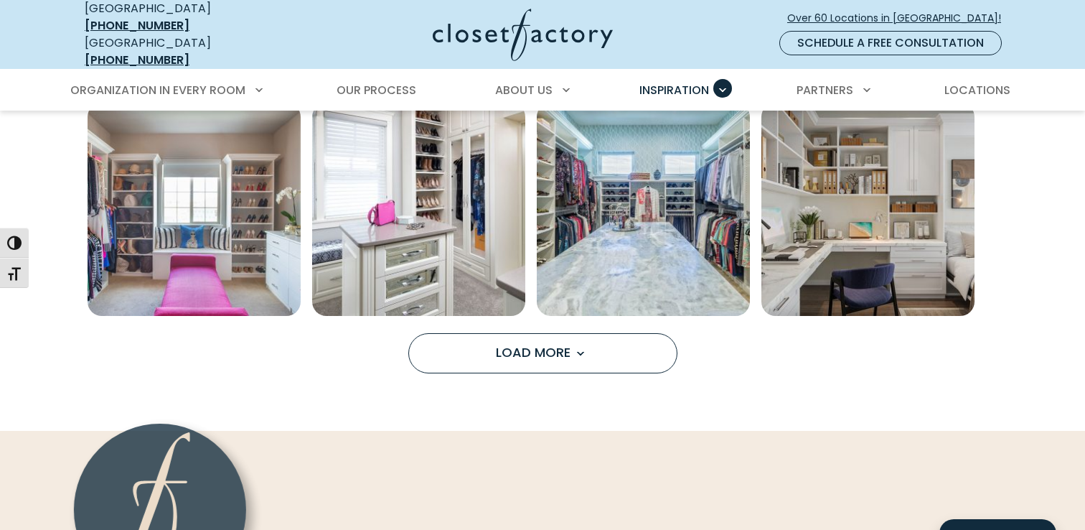
scroll to position [1183, 0]
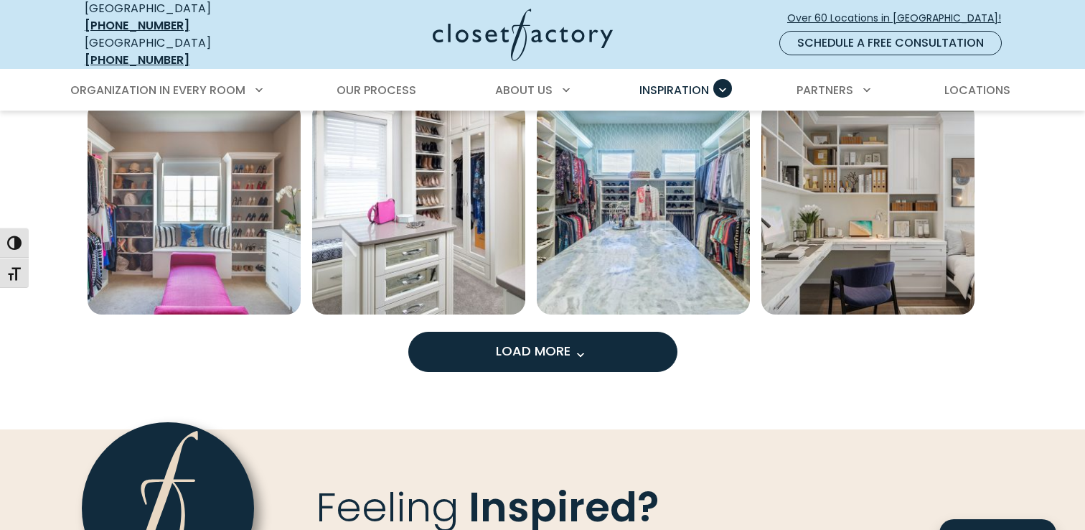
click at [532, 342] on span "Load More" at bounding box center [542, 351] width 93 height 18
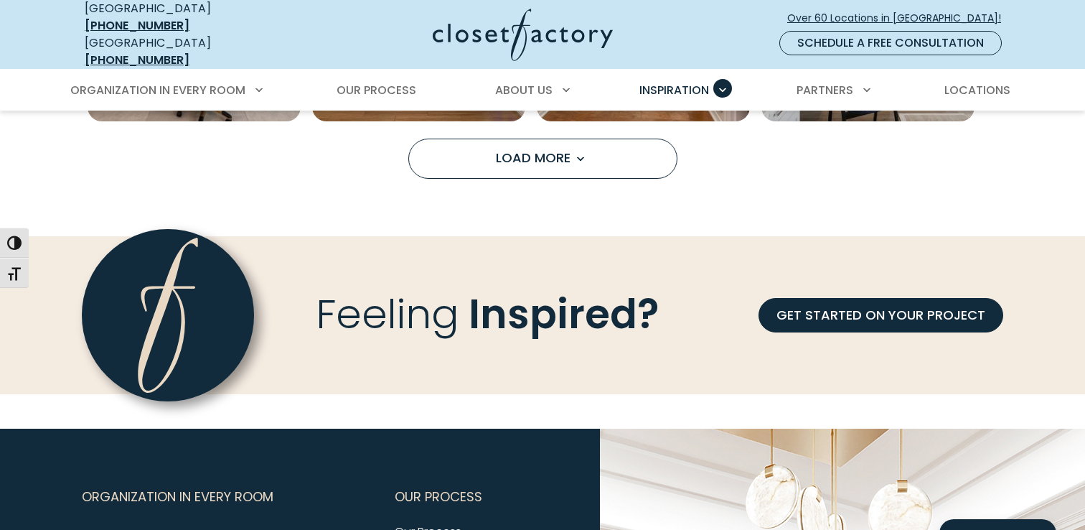
scroll to position [2281, 0]
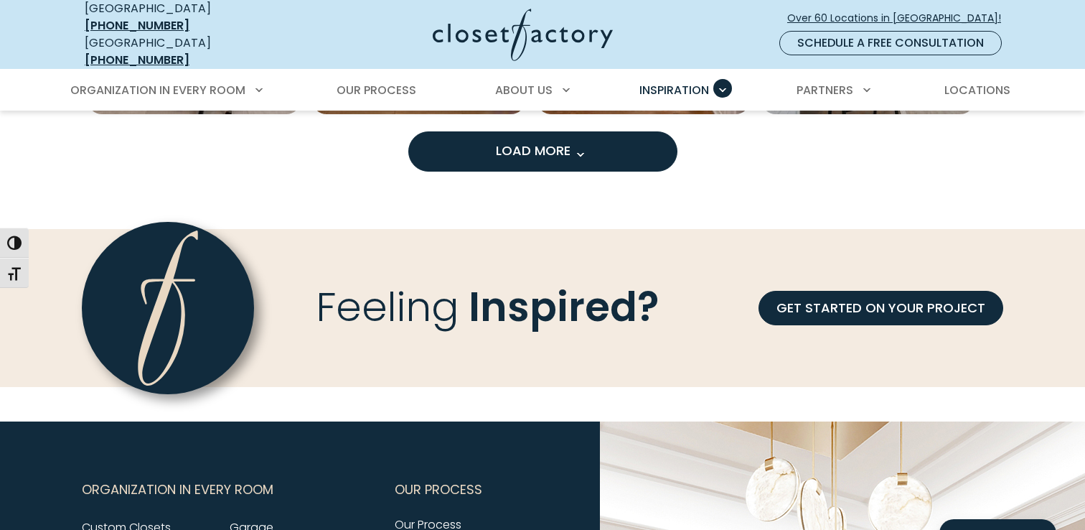
click at [578, 145] on span "Load more inspiration gallery images" at bounding box center [579, 154] width 19 height 19
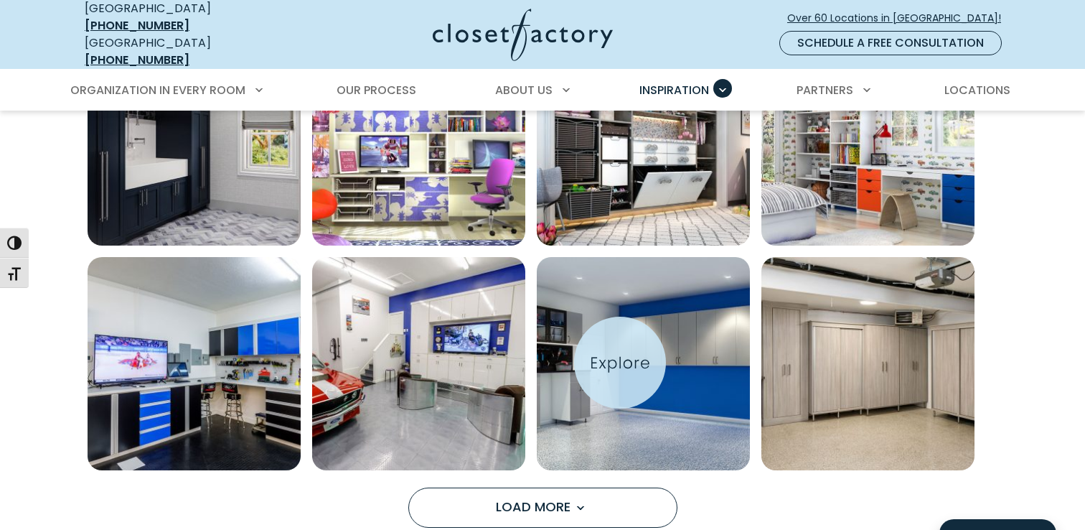
scroll to position [2830, 0]
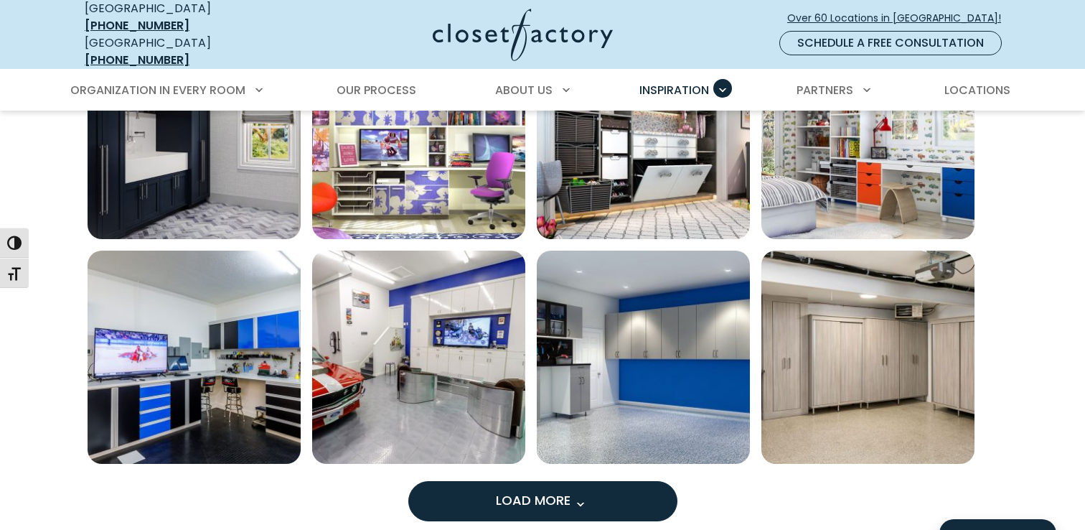
click at [581, 494] on span "Load more inspiration gallery images" at bounding box center [579, 503] width 19 height 19
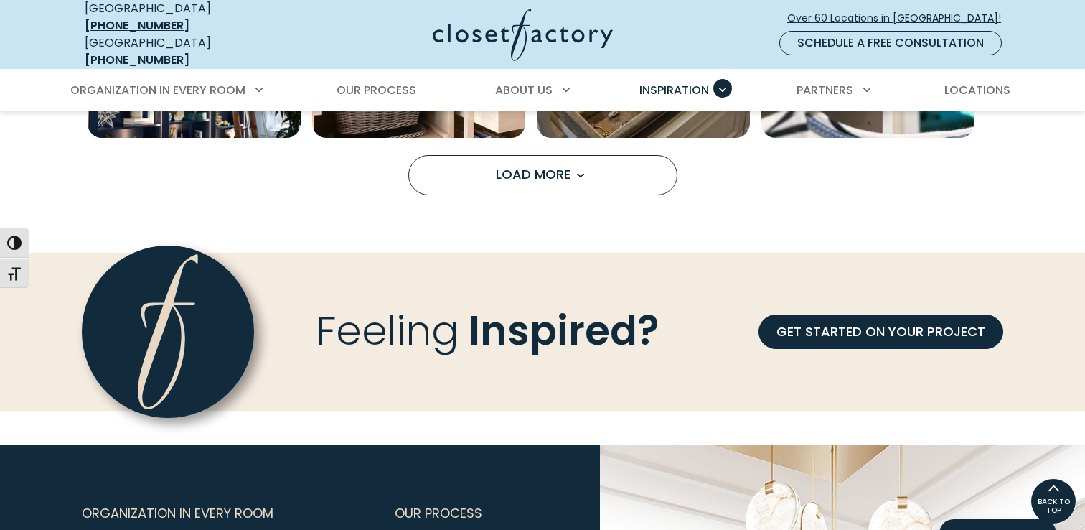
scroll to position [3906, 0]
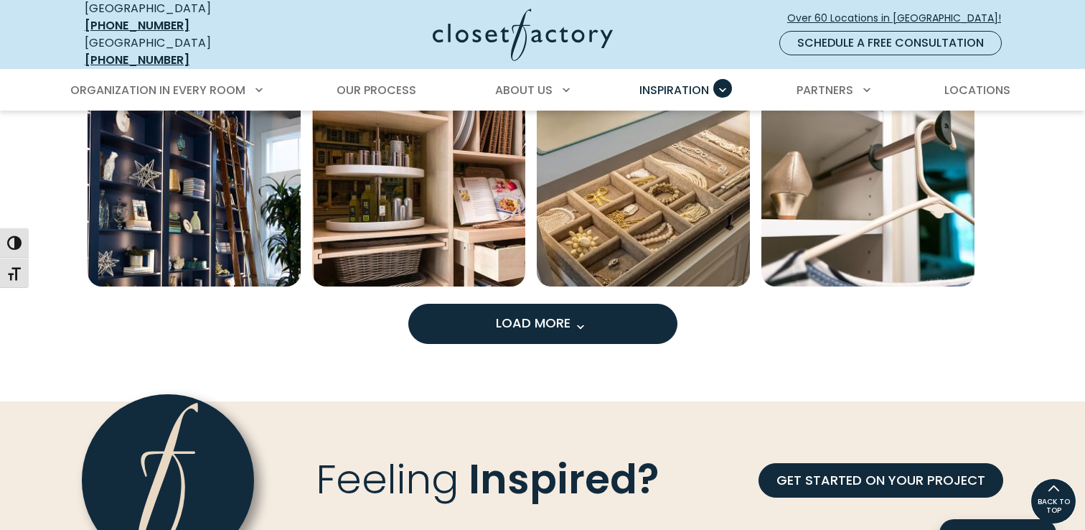
click at [574, 324] on button "Load More" at bounding box center [542, 324] width 269 height 40
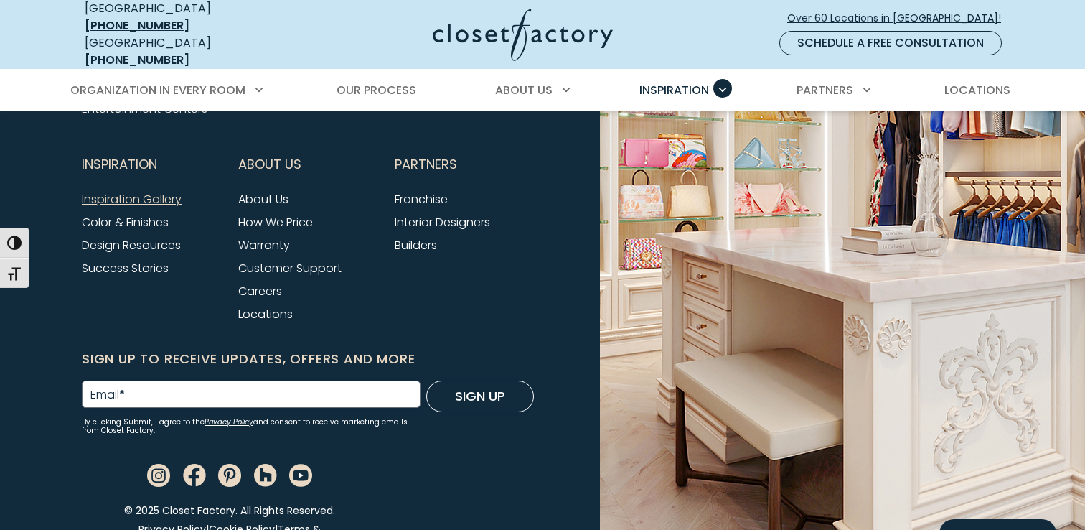
scroll to position [5630, 0]
